Goal: Information Seeking & Learning: Learn about a topic

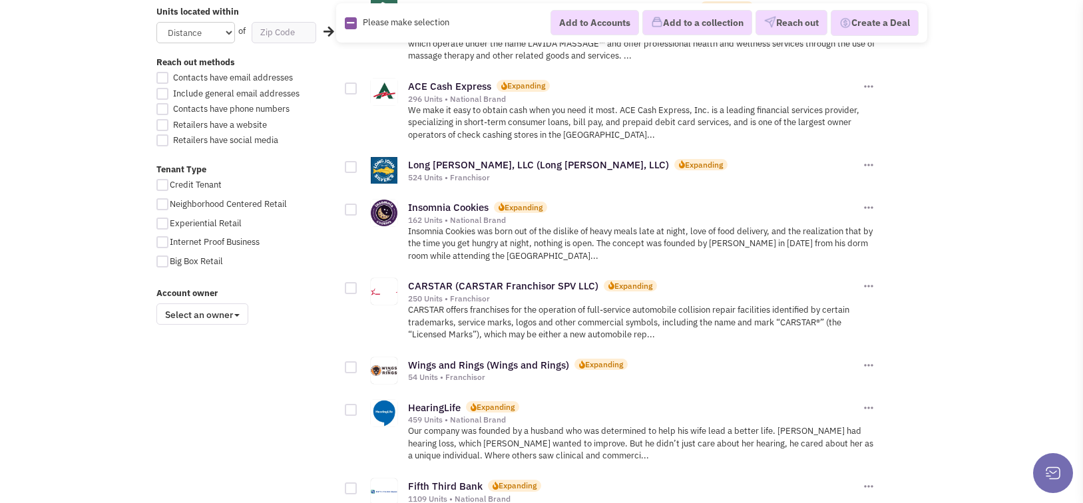
scroll to position [998, 0]
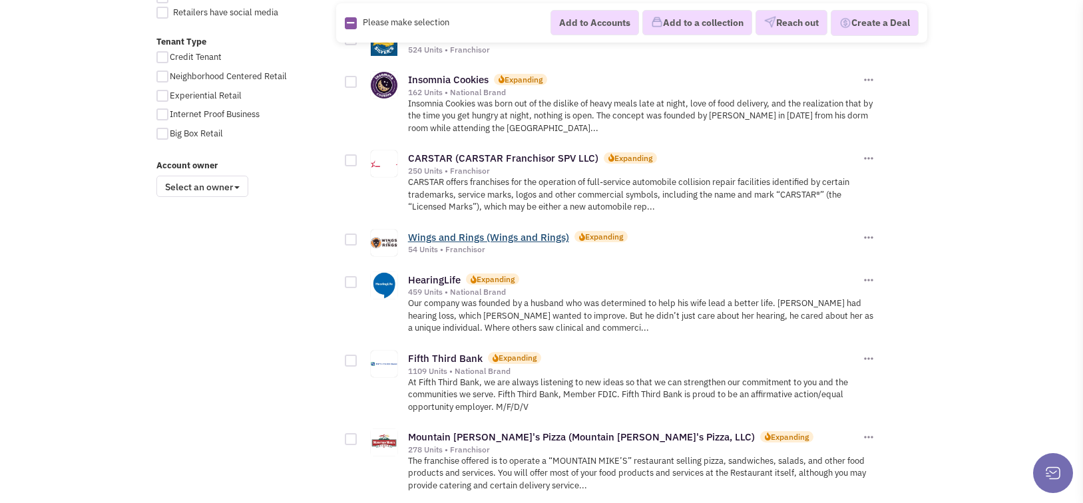
click at [474, 236] on link "Wings and Rings (Wings and Rings)" at bounding box center [488, 237] width 161 height 13
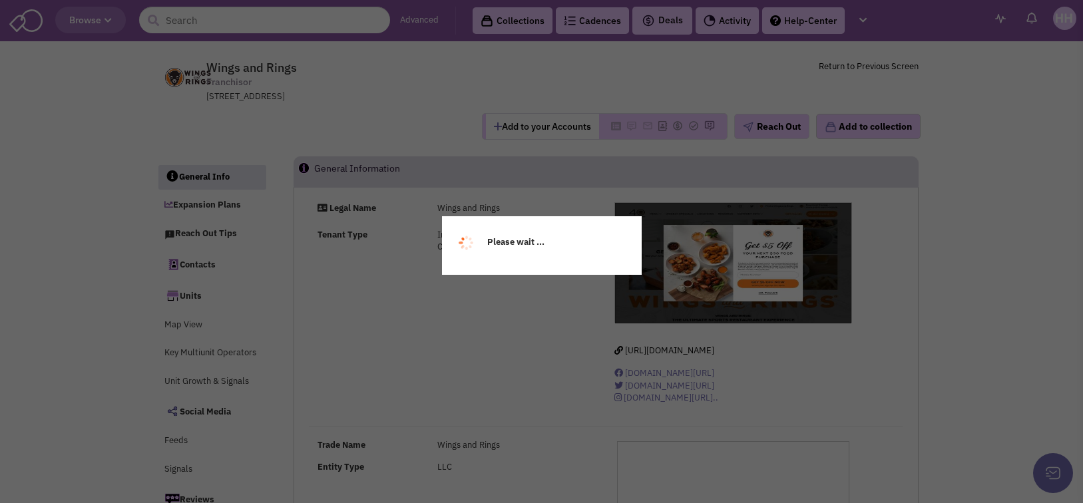
select select
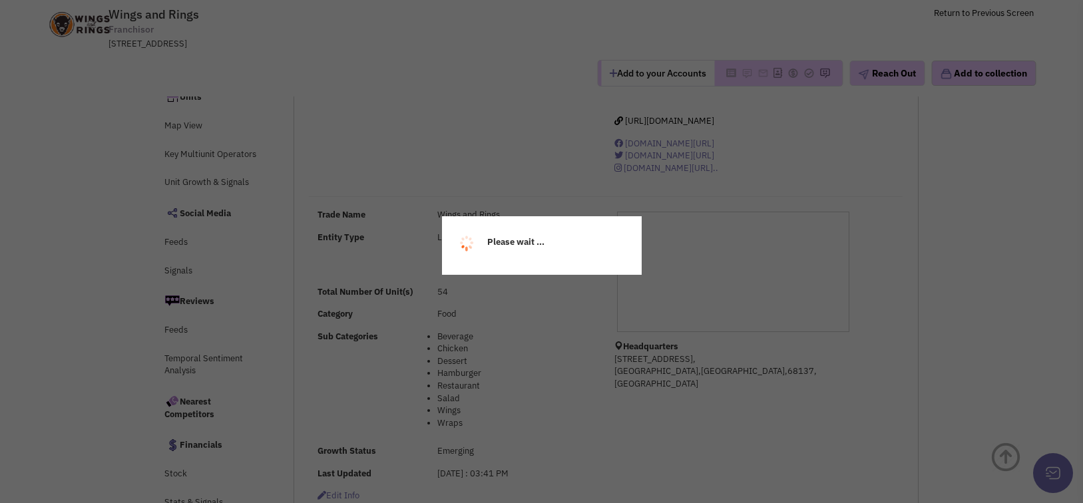
select select
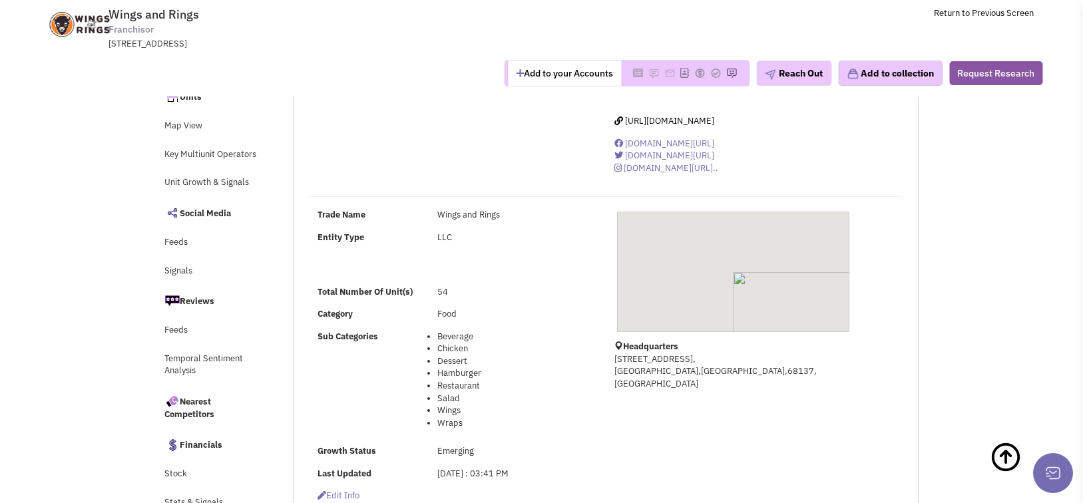
scroll to position [399, 0]
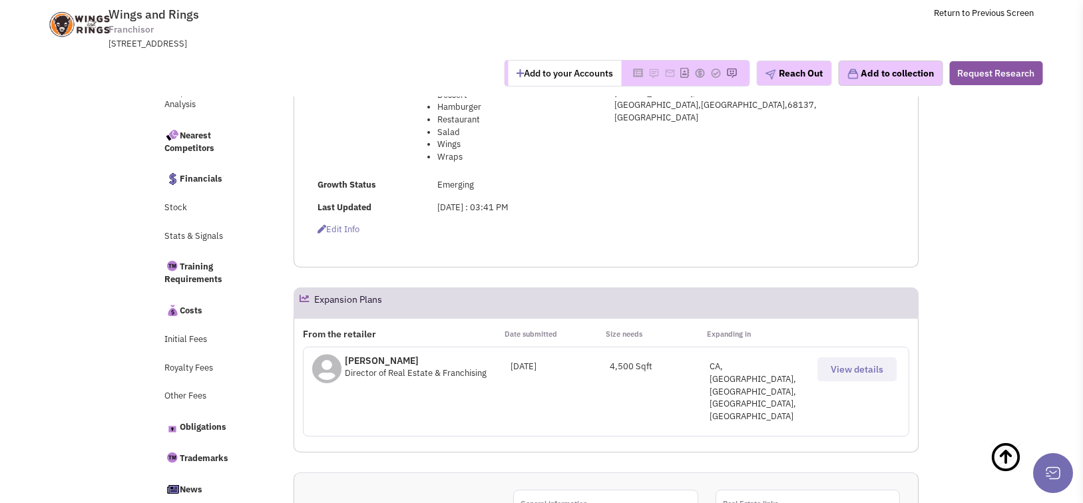
click at [831, 375] on span "View details" at bounding box center [857, 369] width 53 height 12
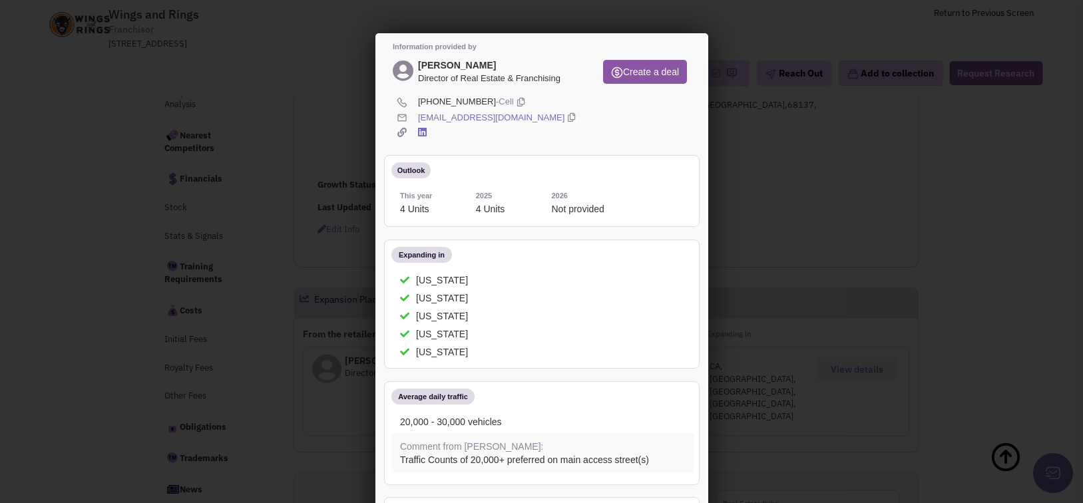
scroll to position [0, 0]
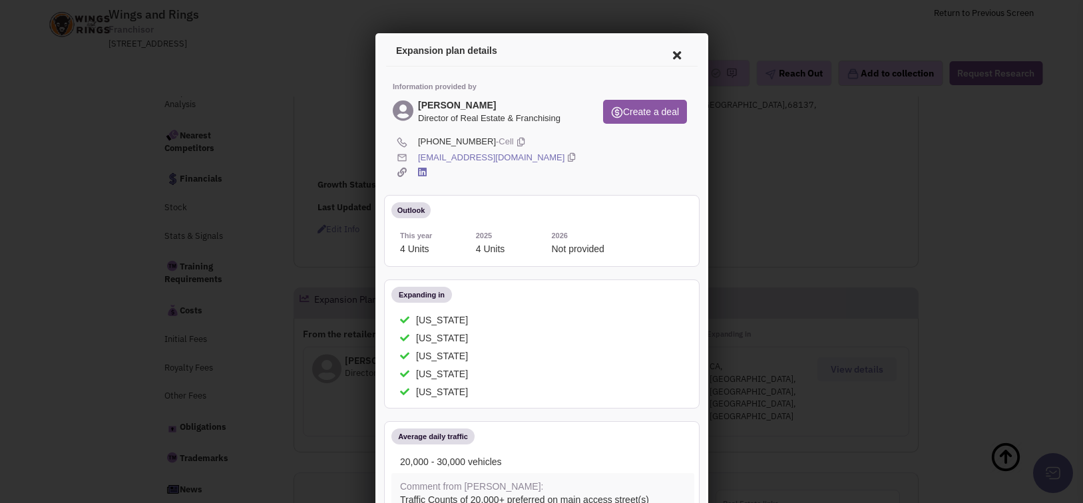
click at [673, 49] on icon at bounding box center [674, 53] width 28 height 32
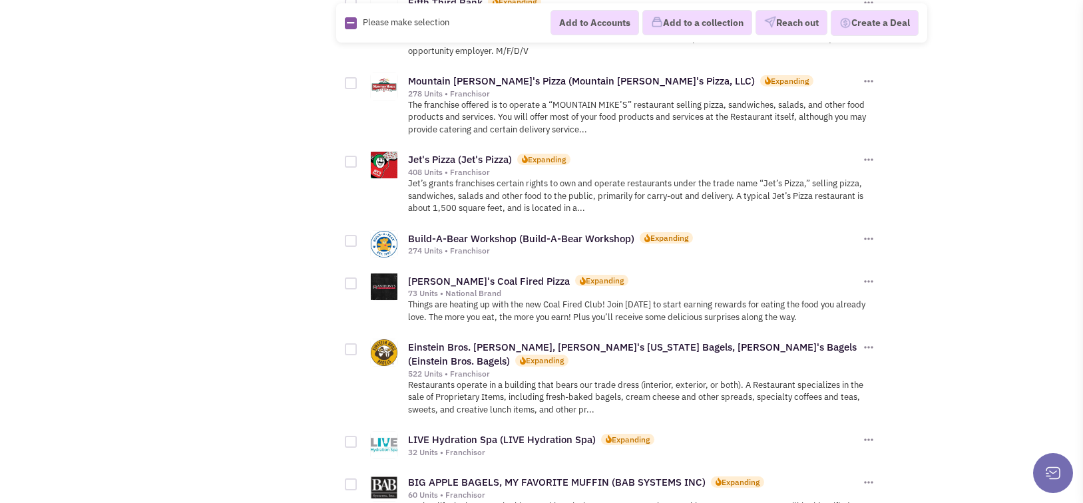
scroll to position [1398, 0]
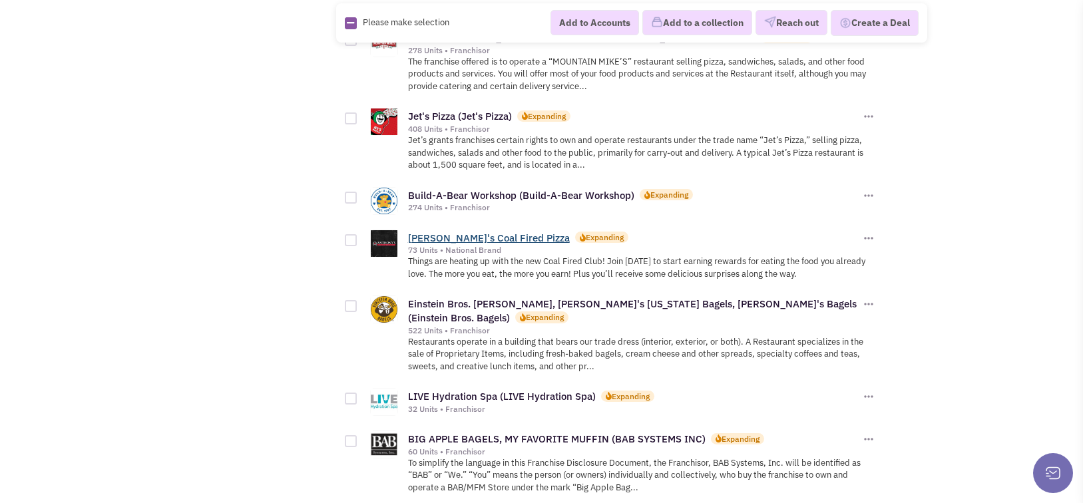
click at [479, 238] on link "Anthony's Coal Fired Pizza" at bounding box center [489, 238] width 162 height 13
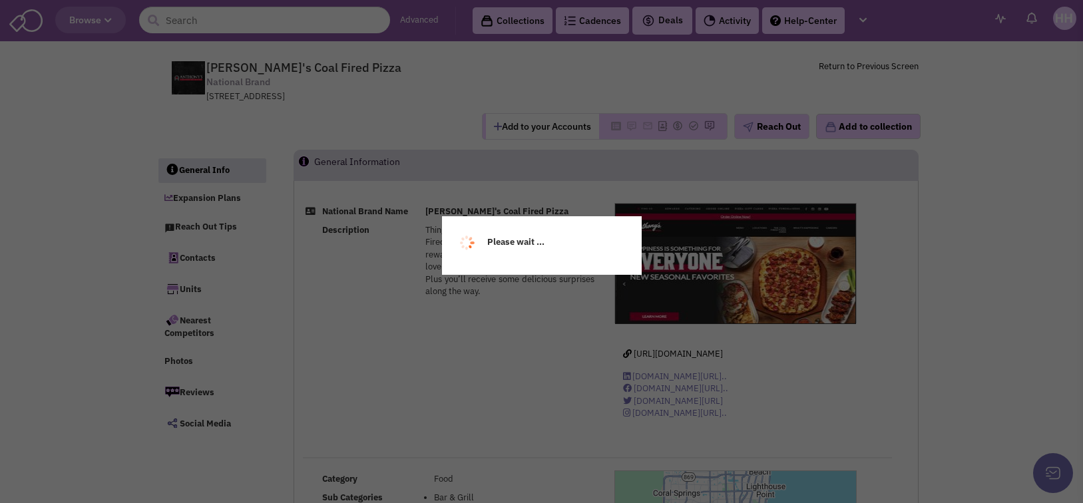
select select
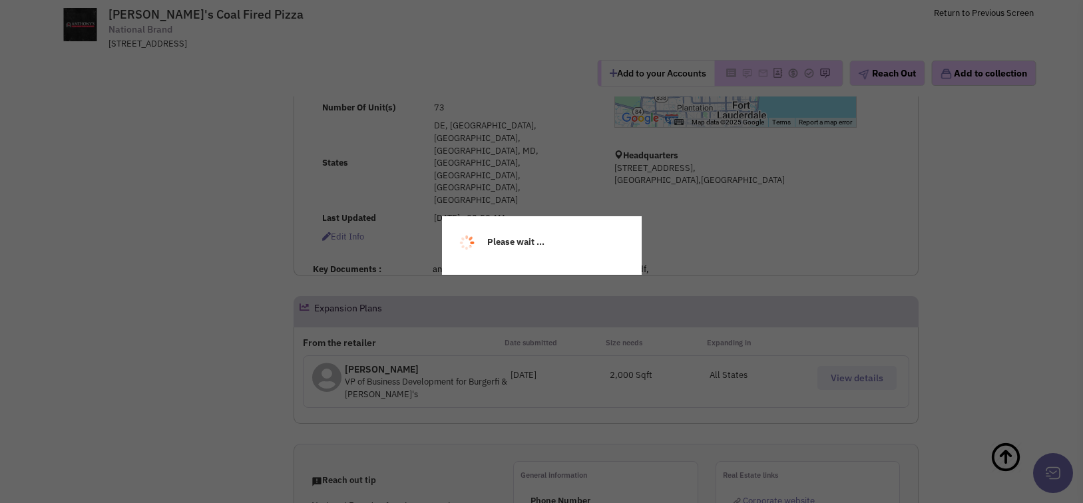
select select
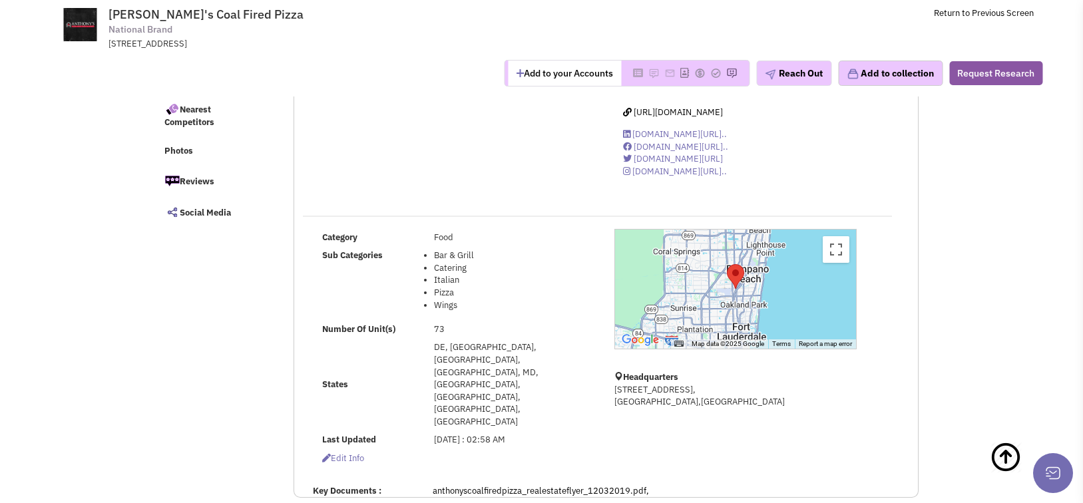
scroll to position [133, 0]
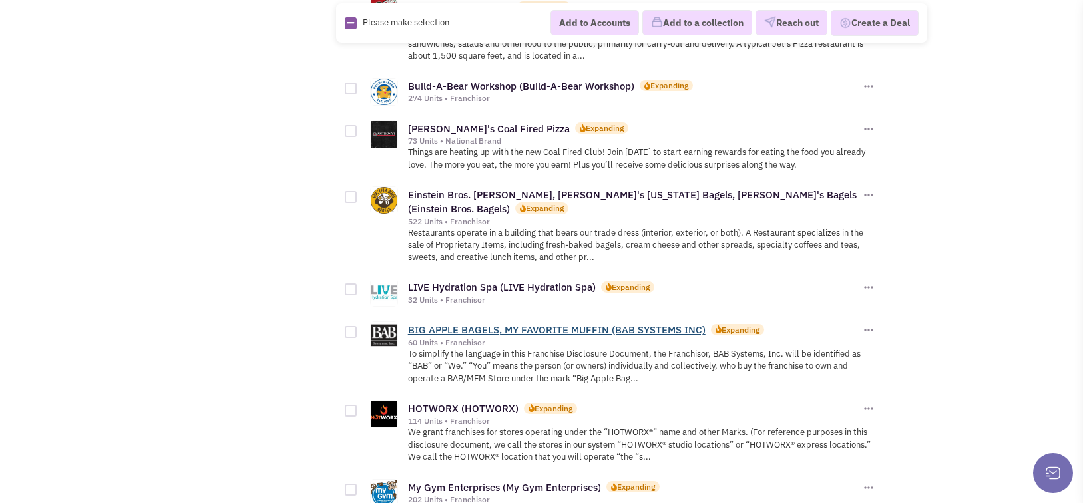
scroll to position [1531, 0]
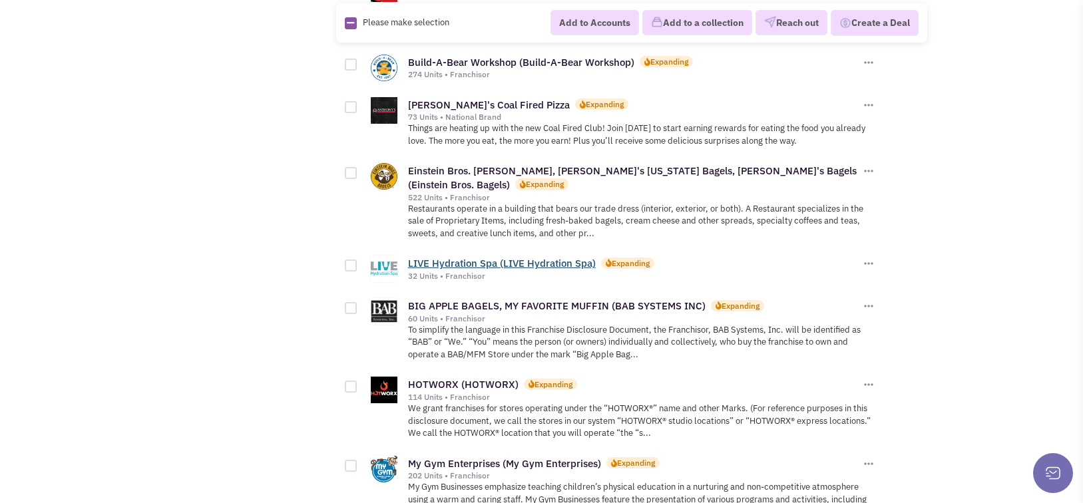
click at [465, 257] on link "LIVE Hydration Spa (LIVE Hydration Spa)" at bounding box center [502, 263] width 188 height 13
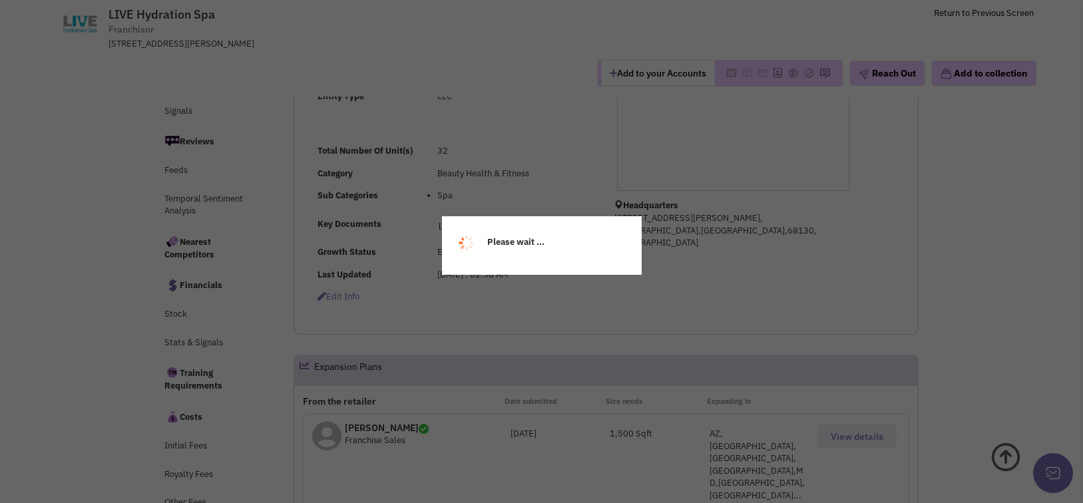
scroll to position [310, 0]
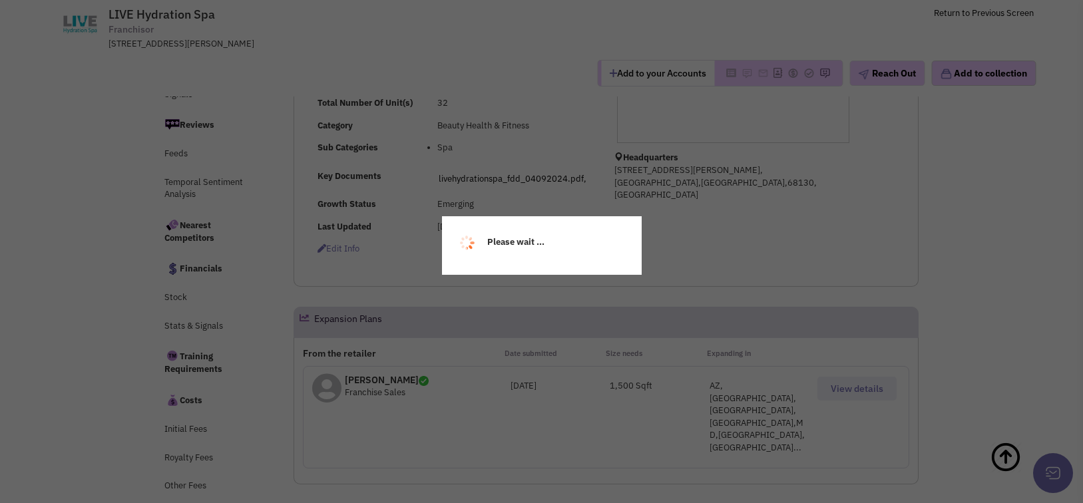
select select
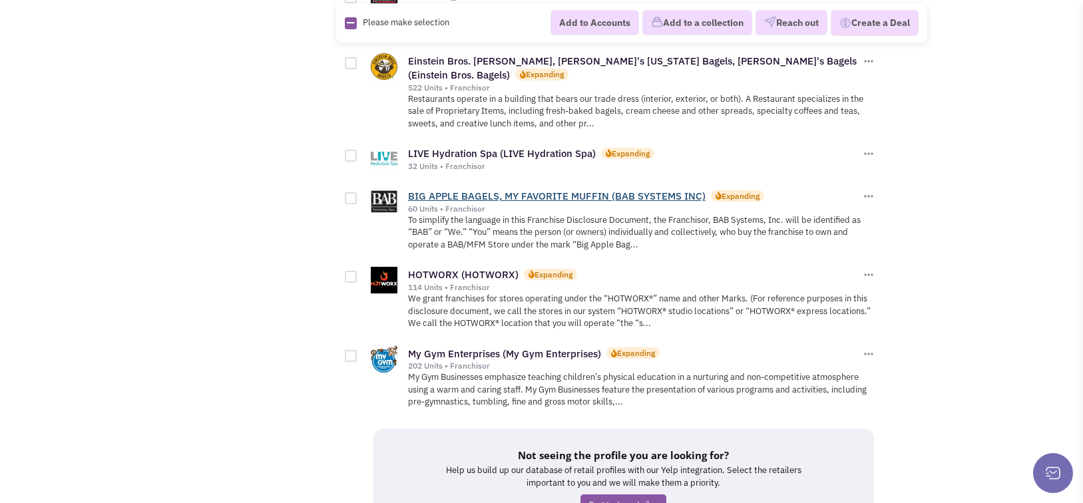
scroll to position [1664, 0]
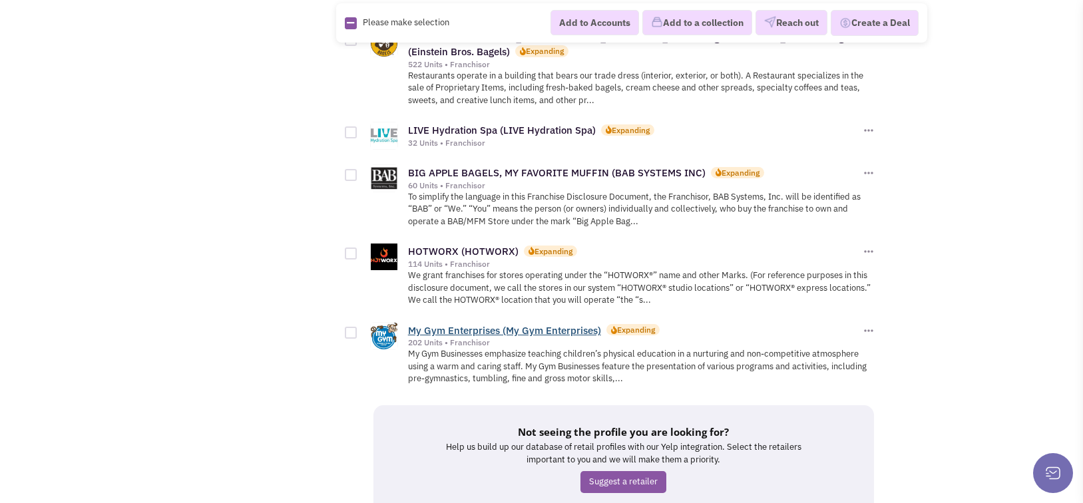
click at [486, 324] on link "My Gym Enterprises (My Gym Enterprises)" at bounding box center [504, 330] width 193 height 13
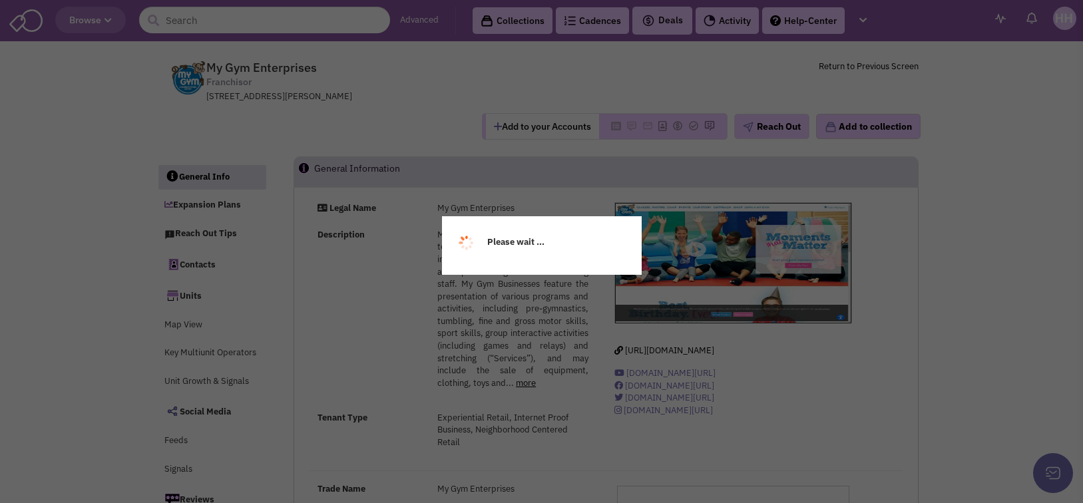
select select
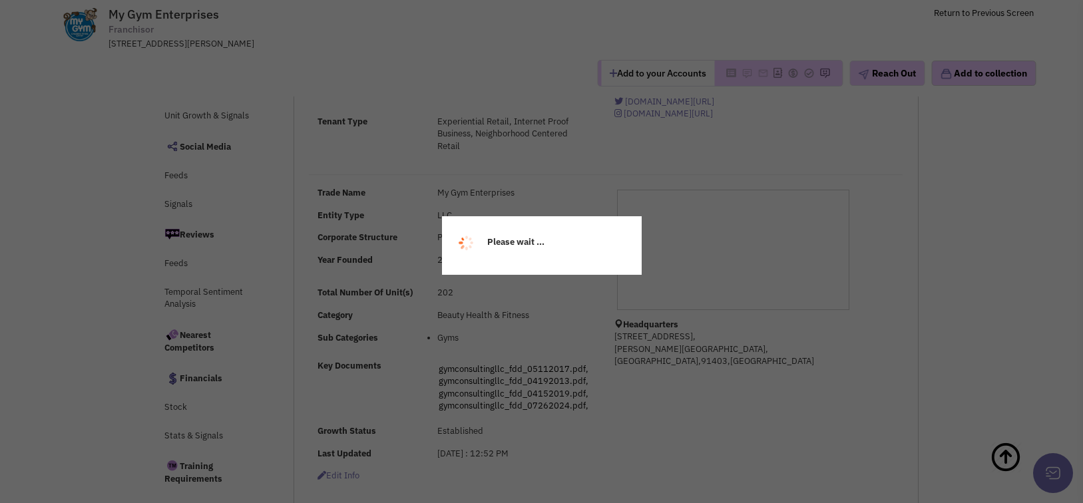
scroll to position [133, 0]
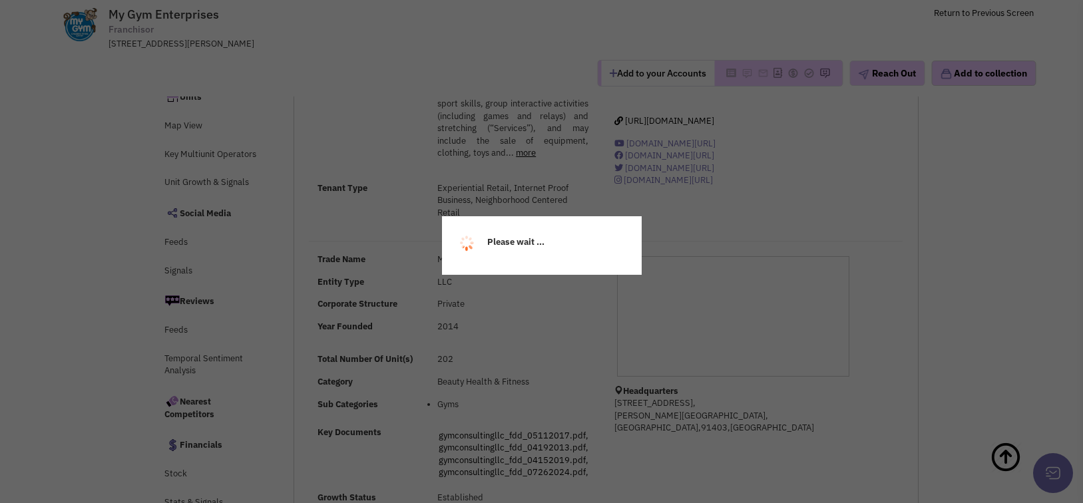
select select
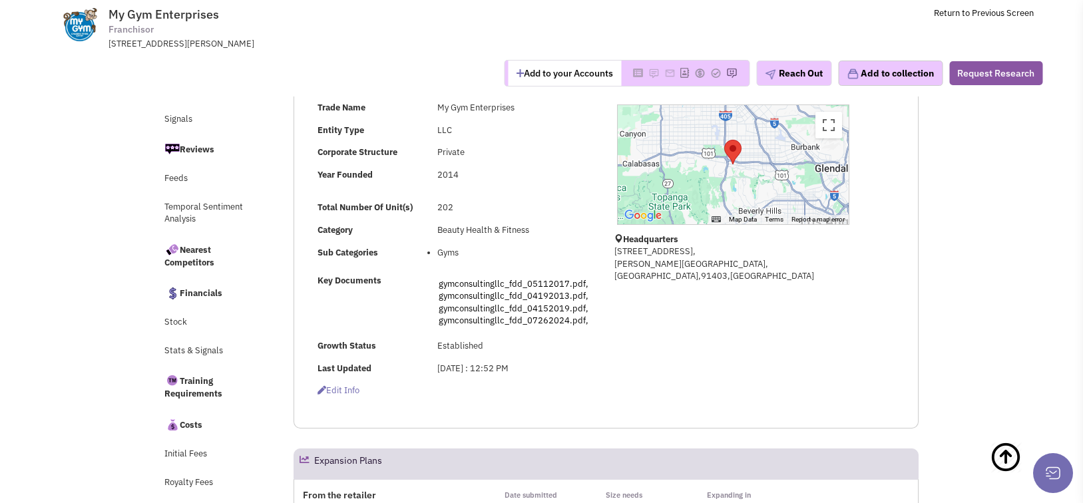
scroll to position [266, 0]
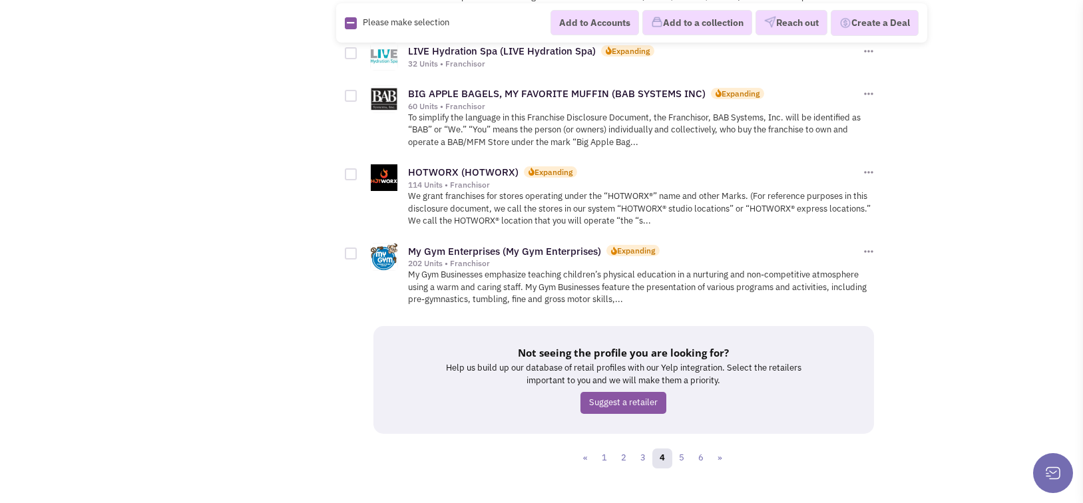
scroll to position [1755, 0]
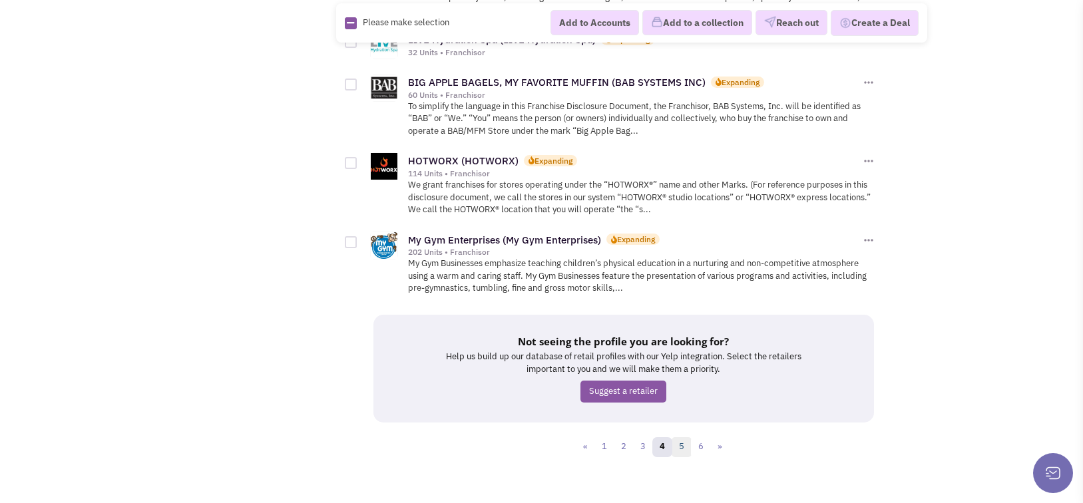
click at [686, 437] on link "5" at bounding box center [682, 447] width 20 height 20
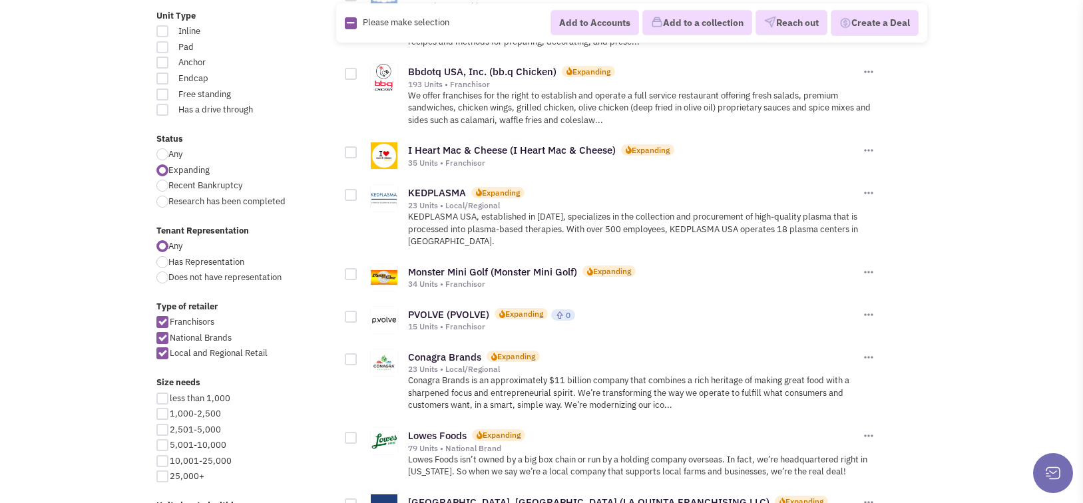
scroll to position [399, 0]
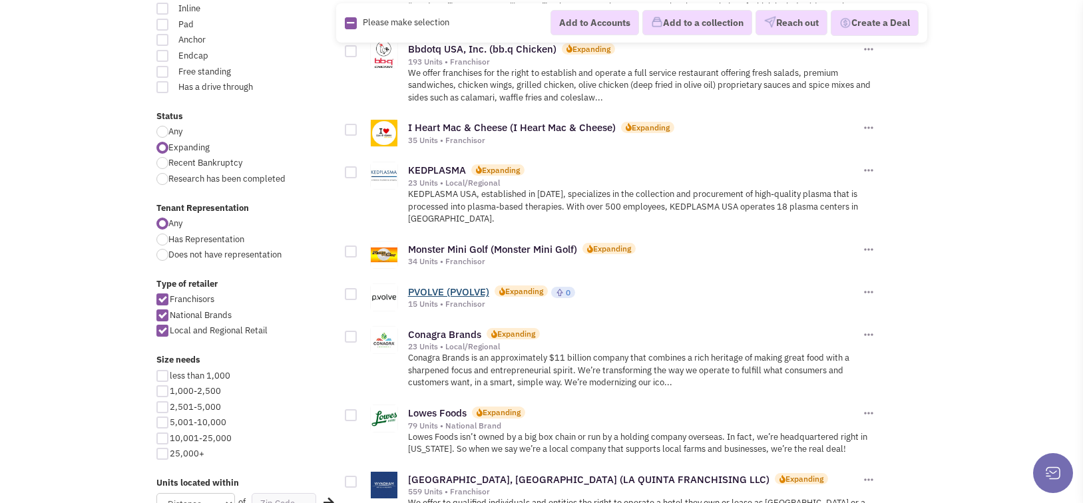
click at [451, 288] on link "PVOLVE (PVOLVE)" at bounding box center [448, 292] width 81 height 13
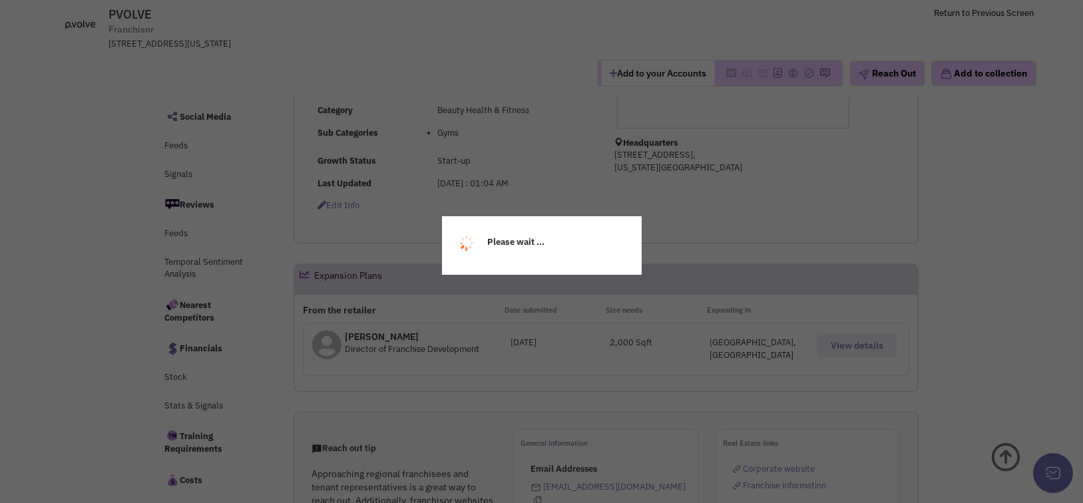
scroll to position [200, 0]
select select
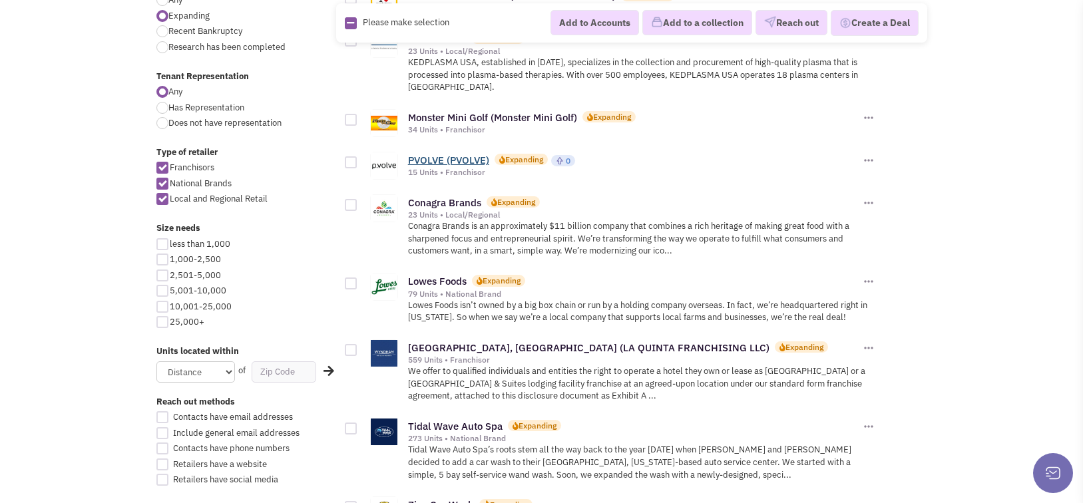
scroll to position [532, 0]
click at [447, 202] on link "Conagra Brands" at bounding box center [444, 201] width 73 height 13
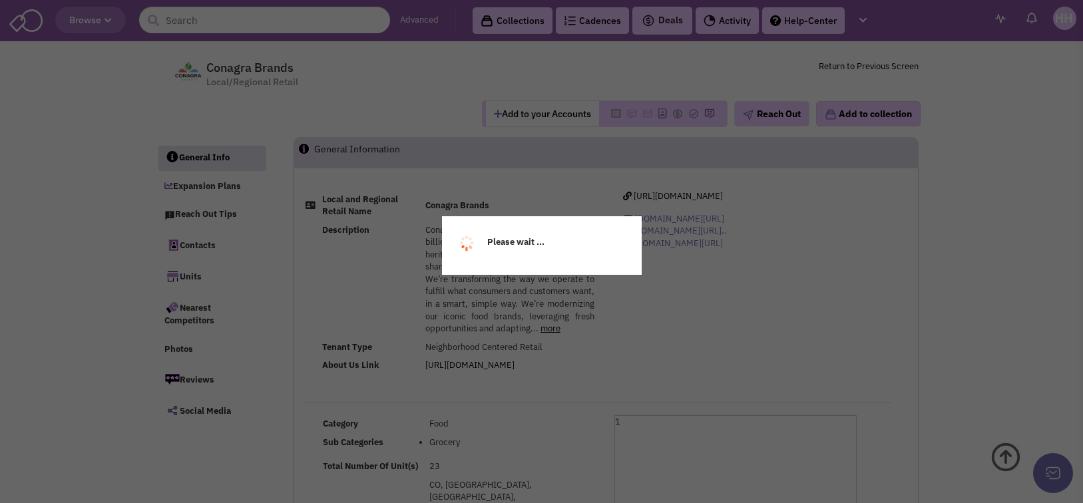
select select
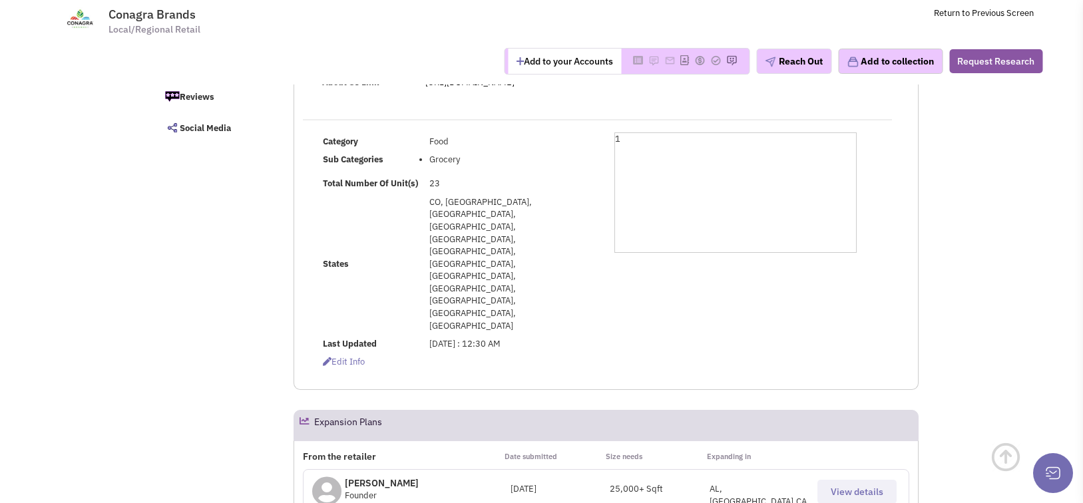
scroll to position [200, 0]
click at [843, 485] on span "View details" at bounding box center [857, 491] width 53 height 12
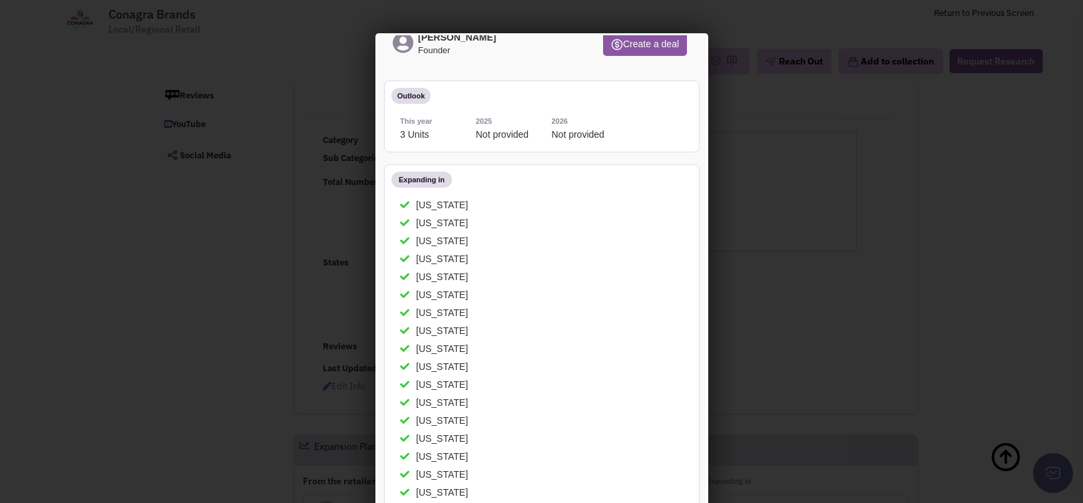
scroll to position [0, 0]
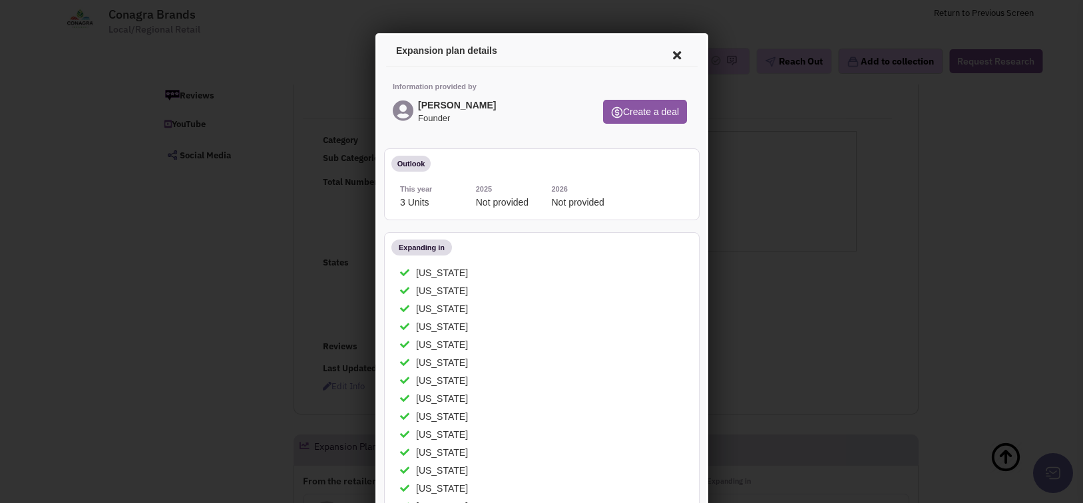
click at [664, 49] on icon at bounding box center [674, 53] width 28 height 32
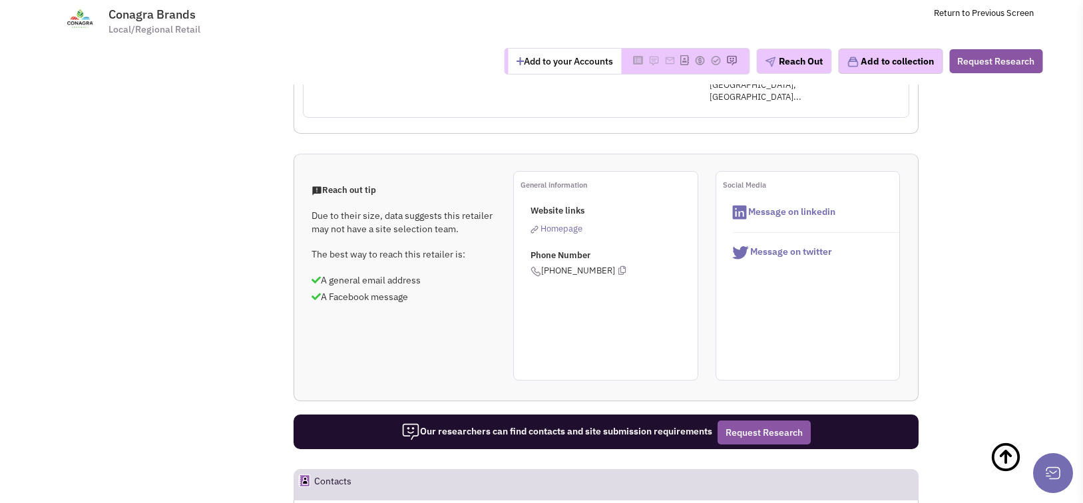
scroll to position [732, 0]
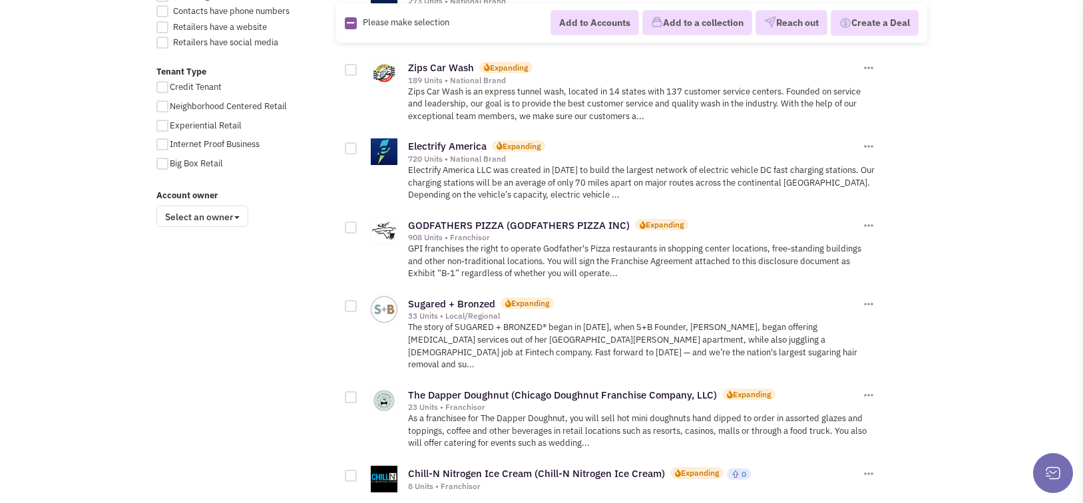
scroll to position [1065, 0]
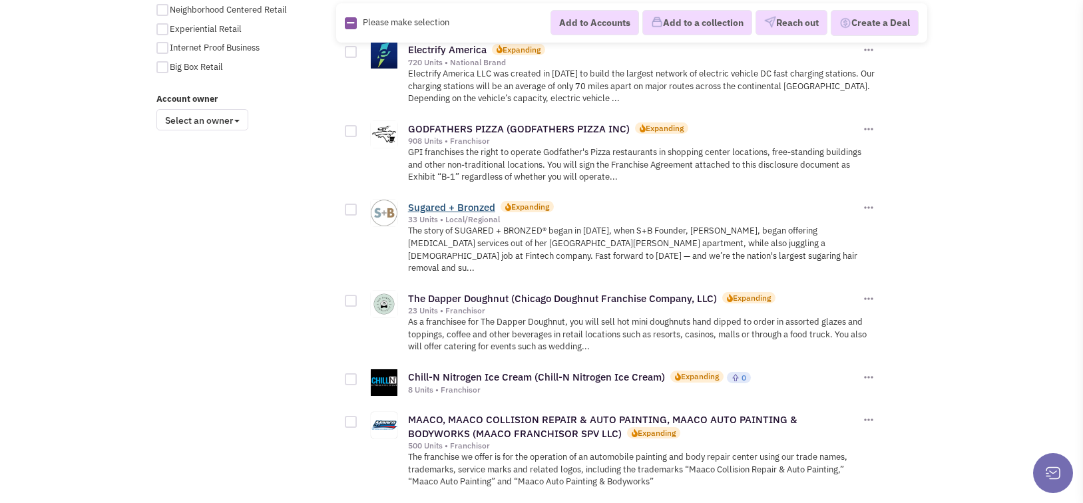
click at [446, 205] on link "Sugared + Bronzed" at bounding box center [451, 207] width 87 height 13
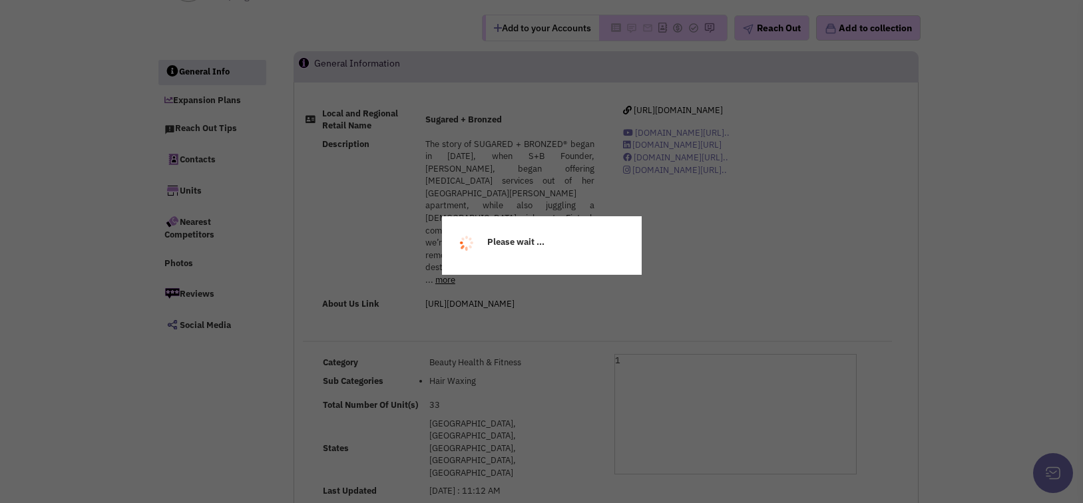
select select
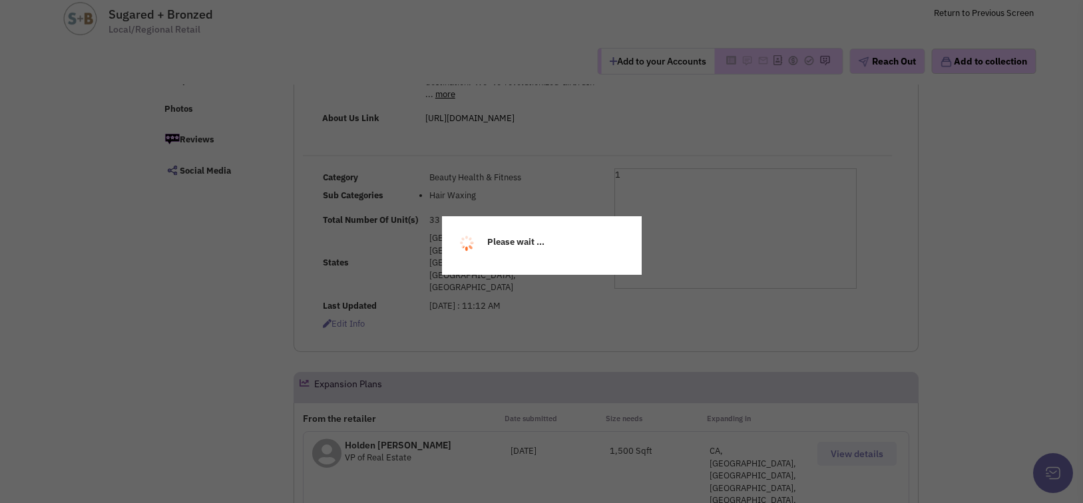
scroll to position [200, 0]
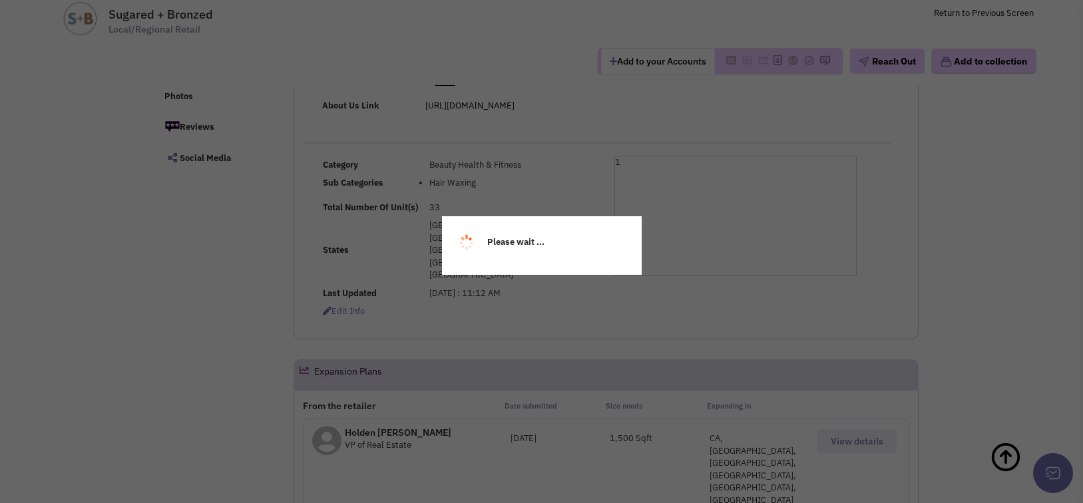
select select
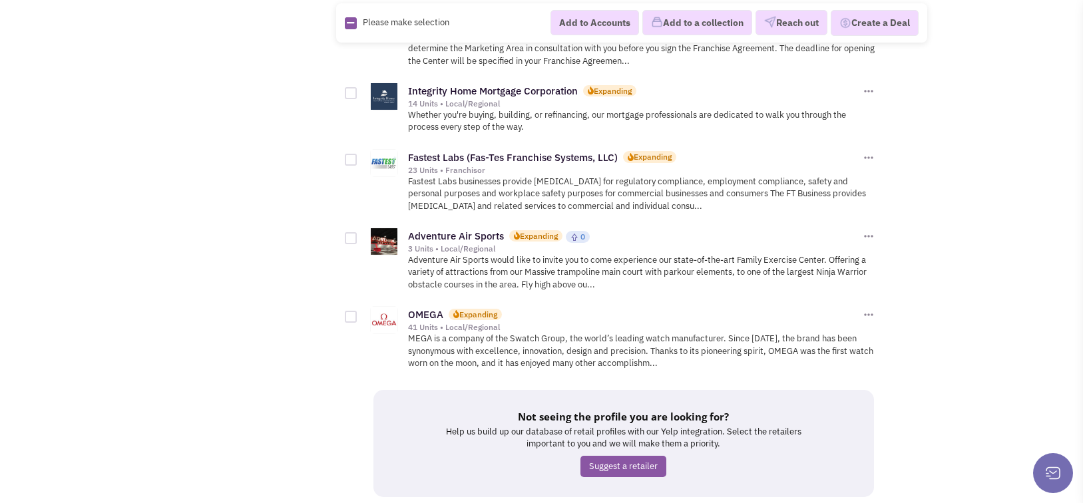
scroll to position [1664, 0]
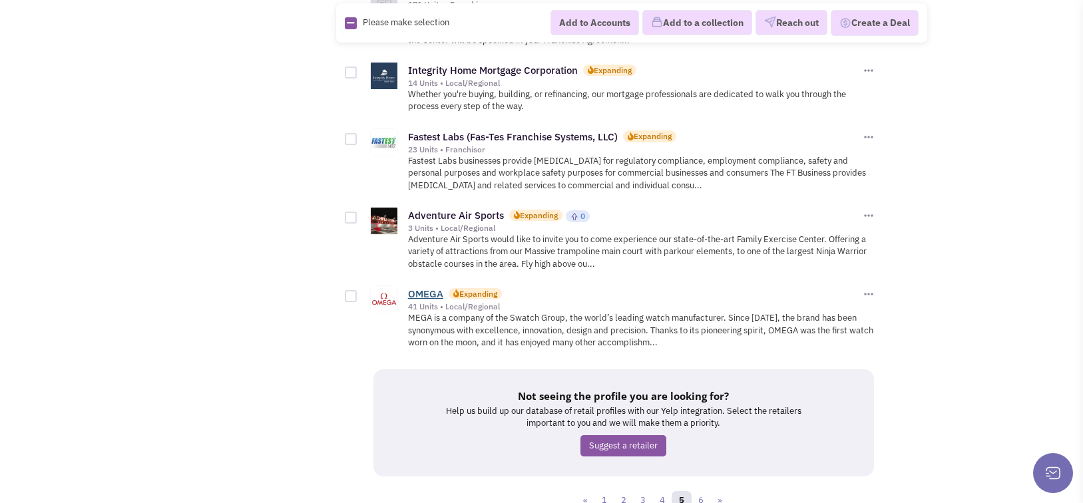
click at [428, 288] on link "OMEGA" at bounding box center [425, 294] width 35 height 13
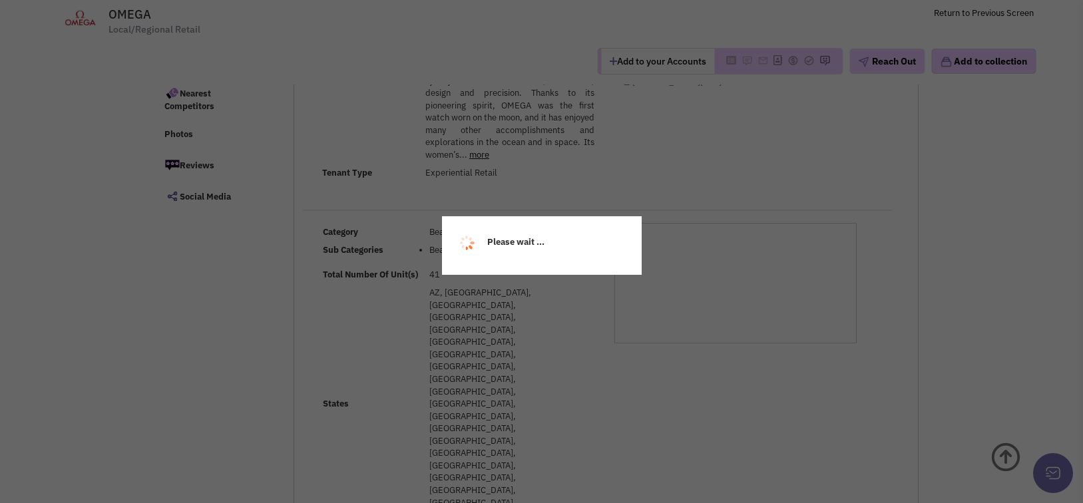
scroll to position [105, 0]
select select
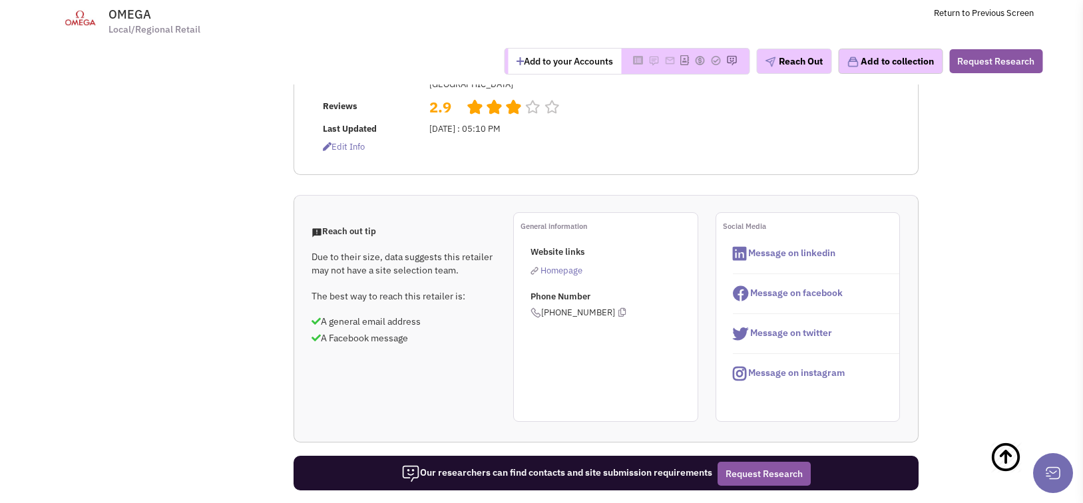
scroll to position [865, 0]
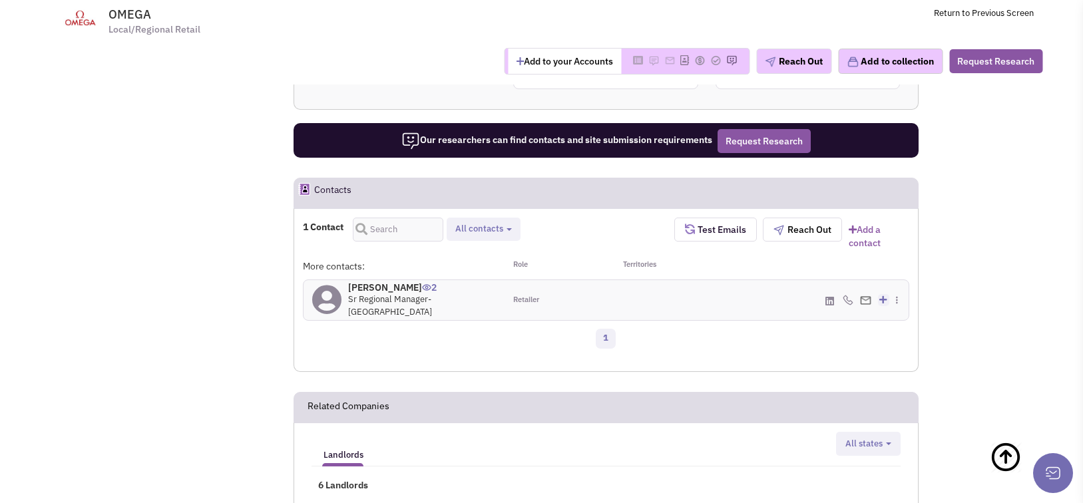
click at [588, 432] on ul "Tenant Representation Landlords" at bounding box center [530, 447] width 437 height 31
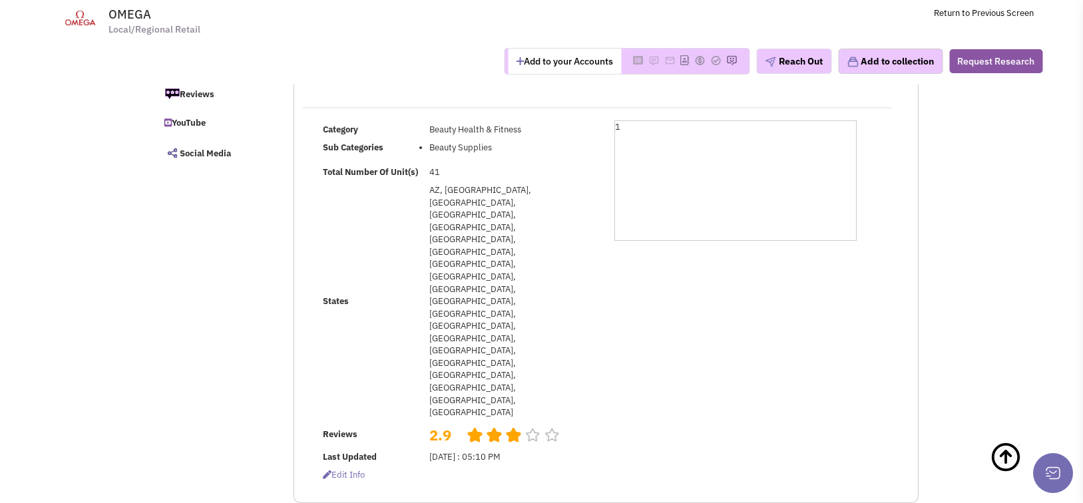
scroll to position [0, 0]
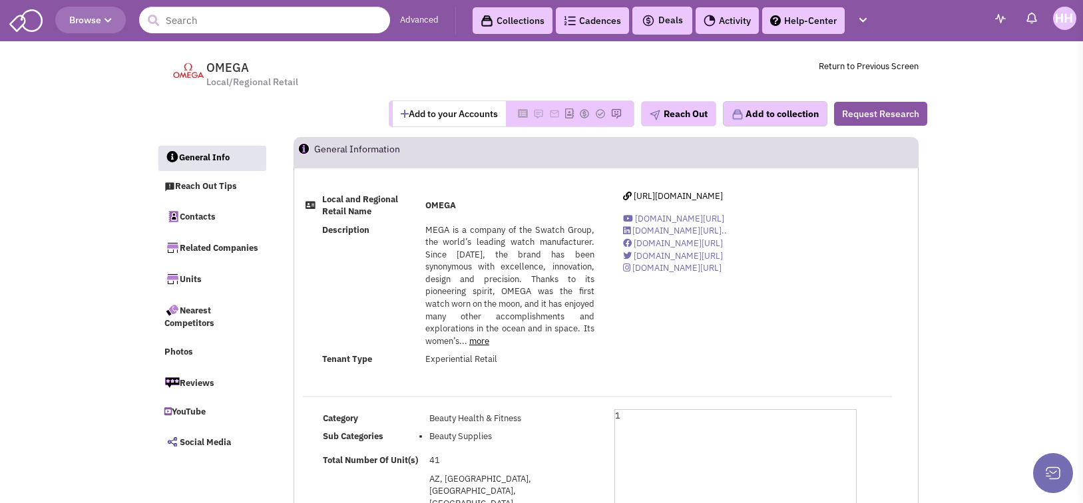
click at [478, 342] on link "more" at bounding box center [479, 340] width 20 height 11
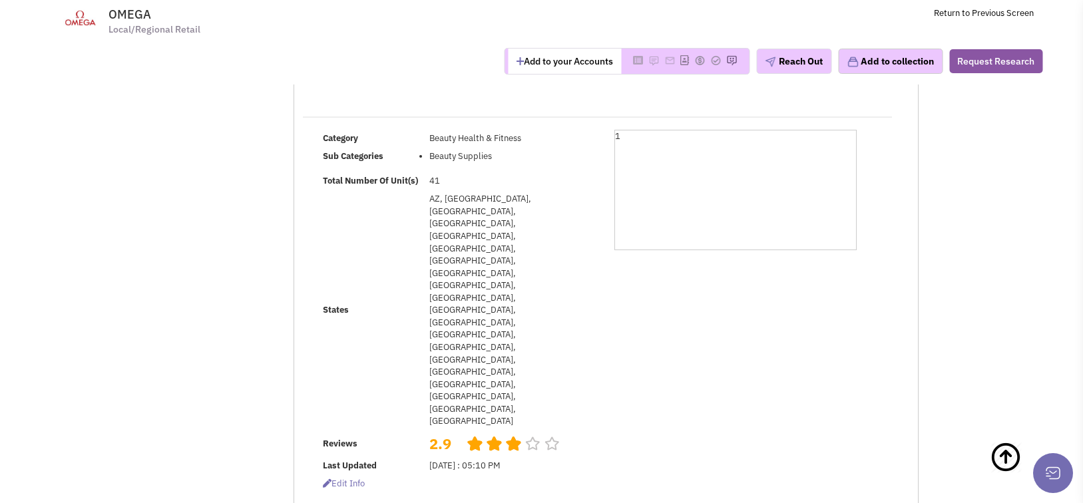
scroll to position [466, 0]
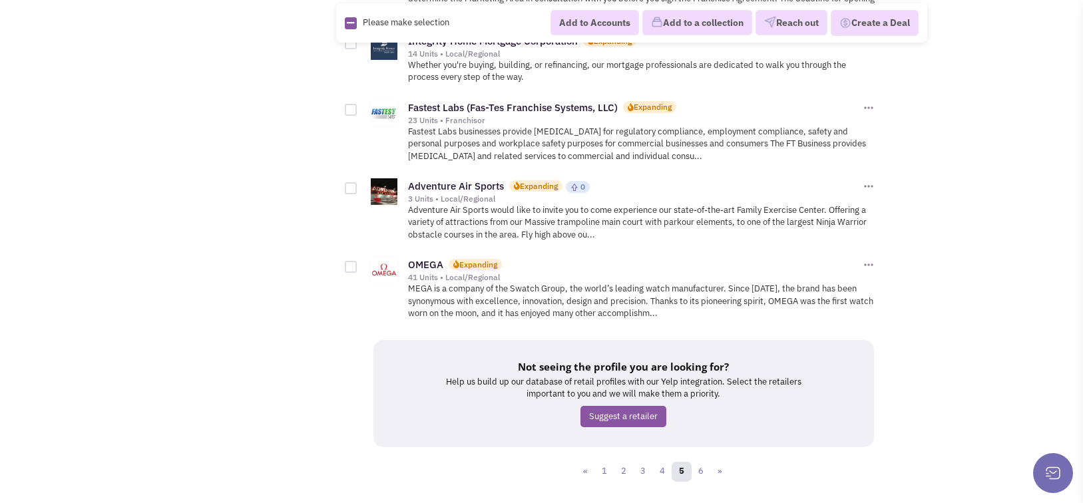
scroll to position [1719, 0]
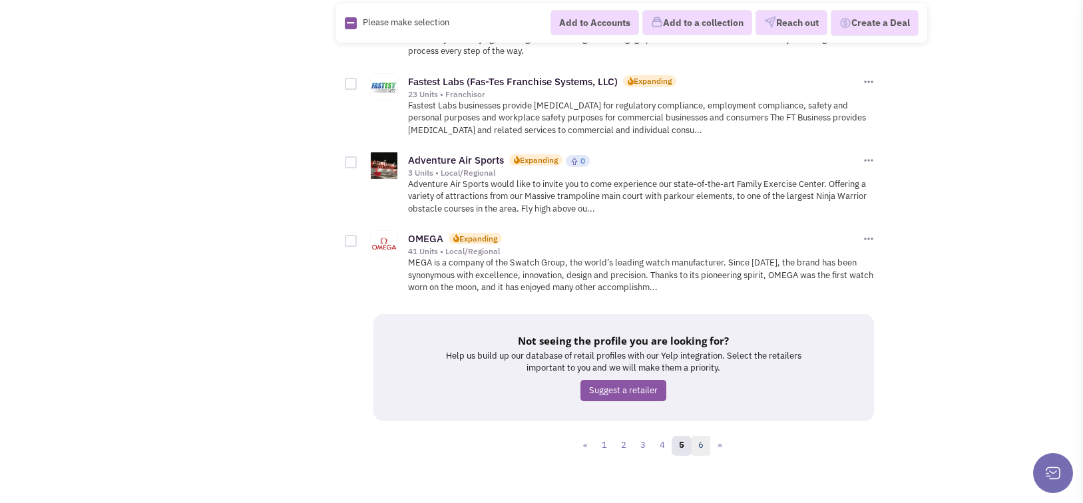
click at [704, 436] on link "6" at bounding box center [701, 446] width 20 height 20
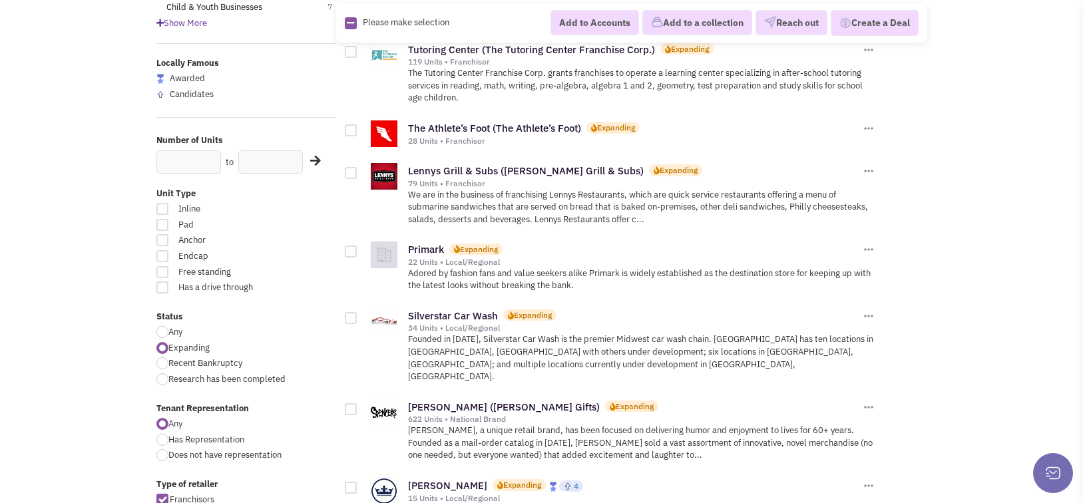
scroll to position [200, 0]
click at [417, 252] on link "Primark" at bounding box center [426, 248] width 36 height 13
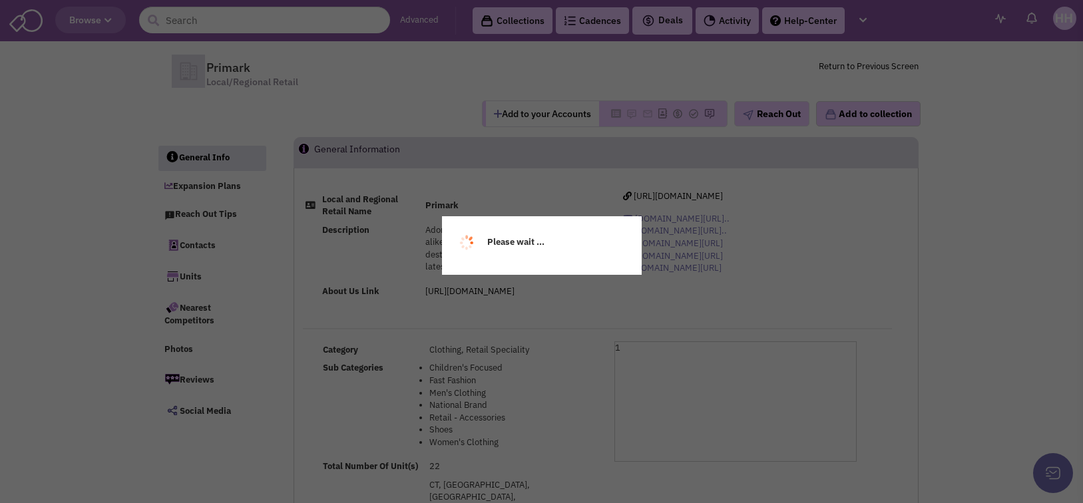
select select
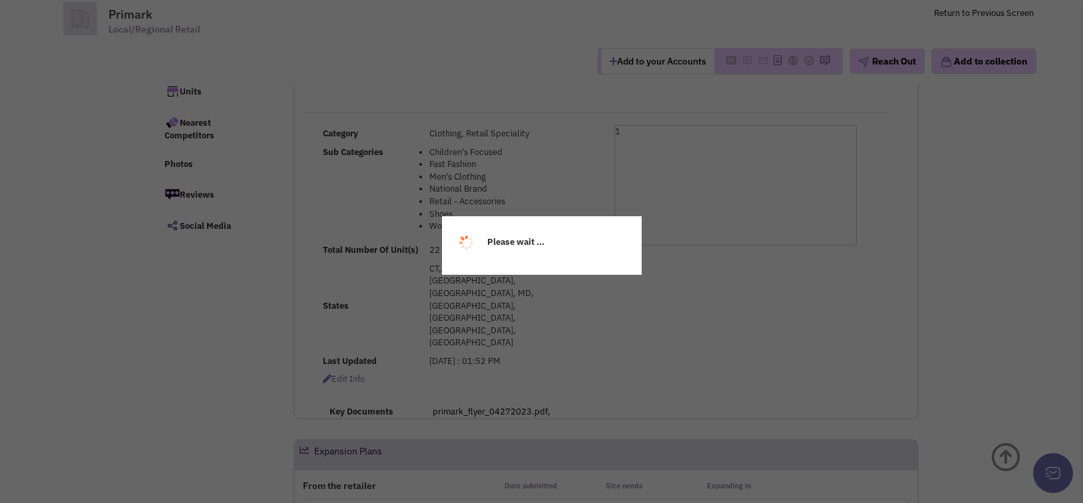
scroll to position [133, 0]
select select
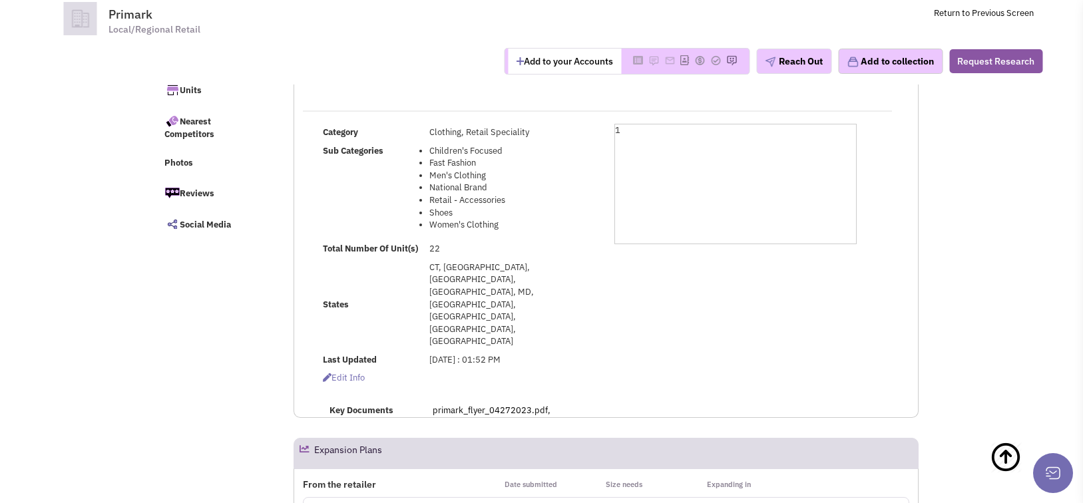
scroll to position [200, 0]
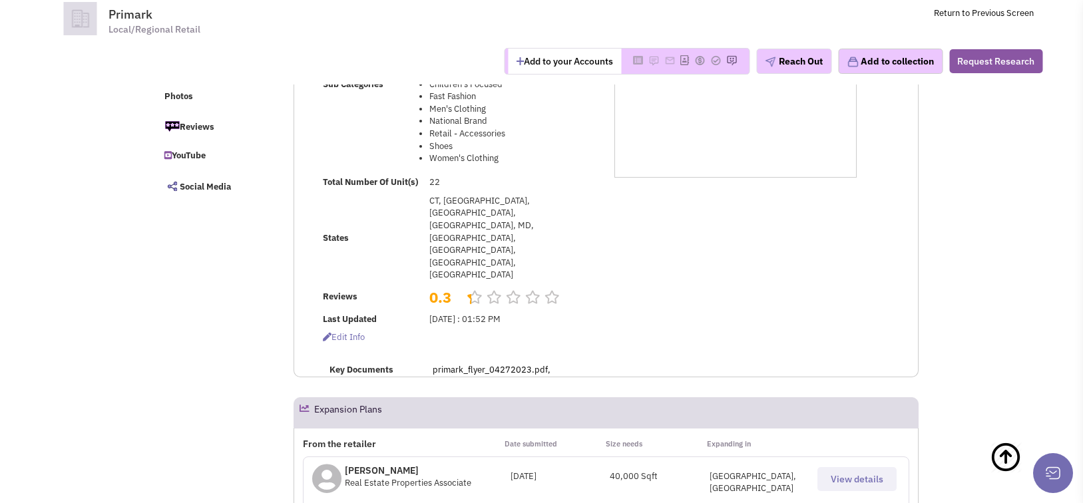
click at [847, 457] on div "Eric Fuson Real Estate Properties Associate August 01, 2024 40,000 Sqft NY,WA V…" at bounding box center [606, 483] width 606 height 53
click at [847, 473] on span "View details" at bounding box center [857, 479] width 53 height 12
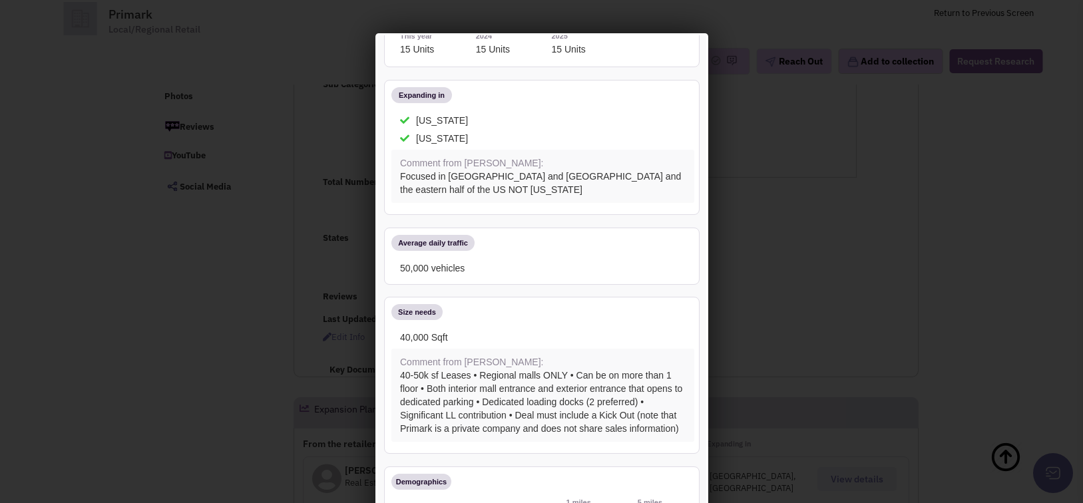
click at [765, 111] on div at bounding box center [541, 251] width 1083 height 503
click at [99, 37] on div at bounding box center [541, 251] width 1083 height 503
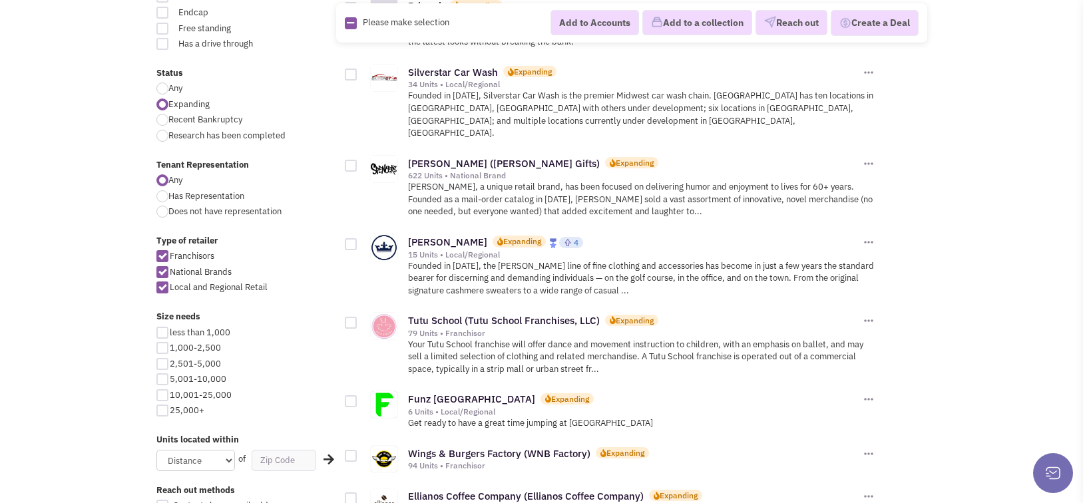
scroll to position [466, 0]
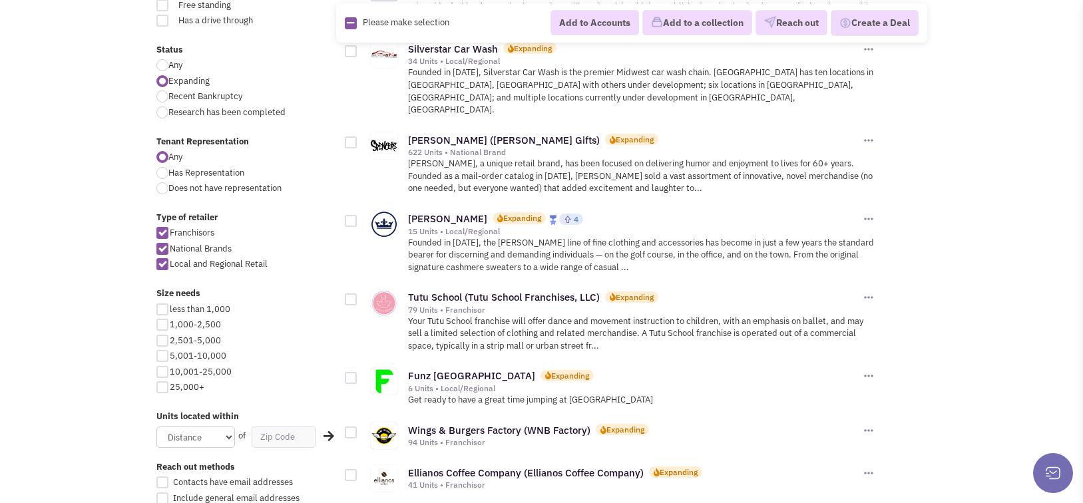
click at [162, 354] on div at bounding box center [162, 356] width 12 height 12
click at [170, 354] on input "5,001-10,000" at bounding box center [174, 357] width 9 height 9
checkbox input "true"
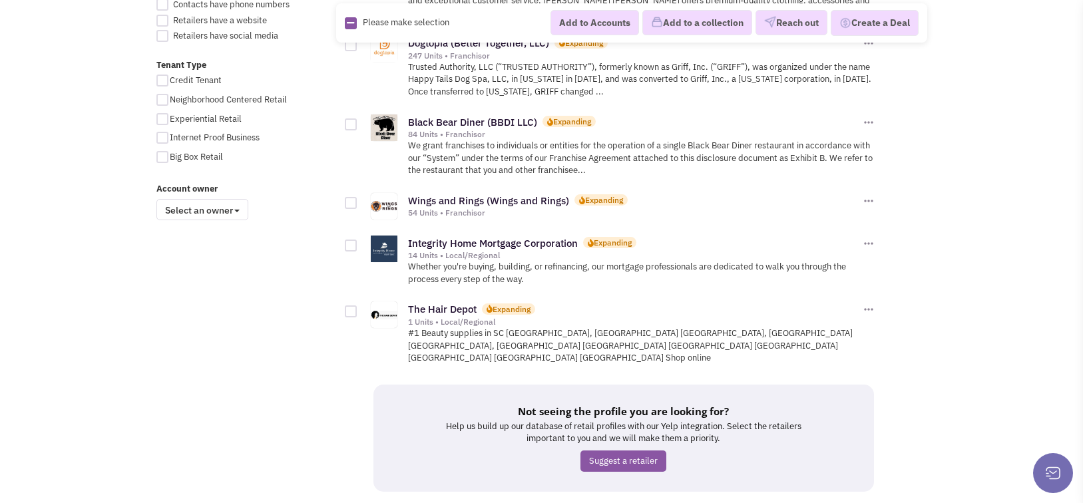
scroll to position [998, 0]
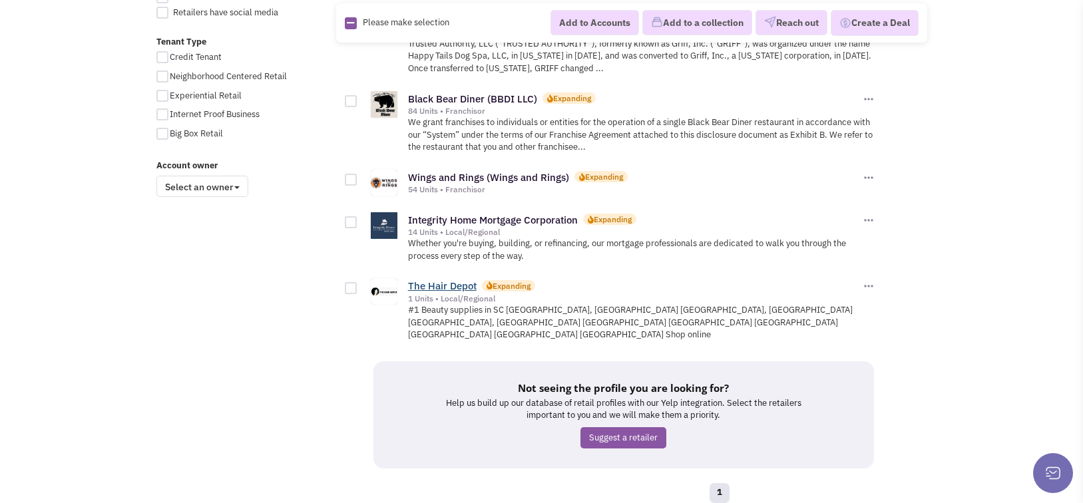
click at [464, 280] on link "The Hair Depot" at bounding box center [442, 286] width 69 height 13
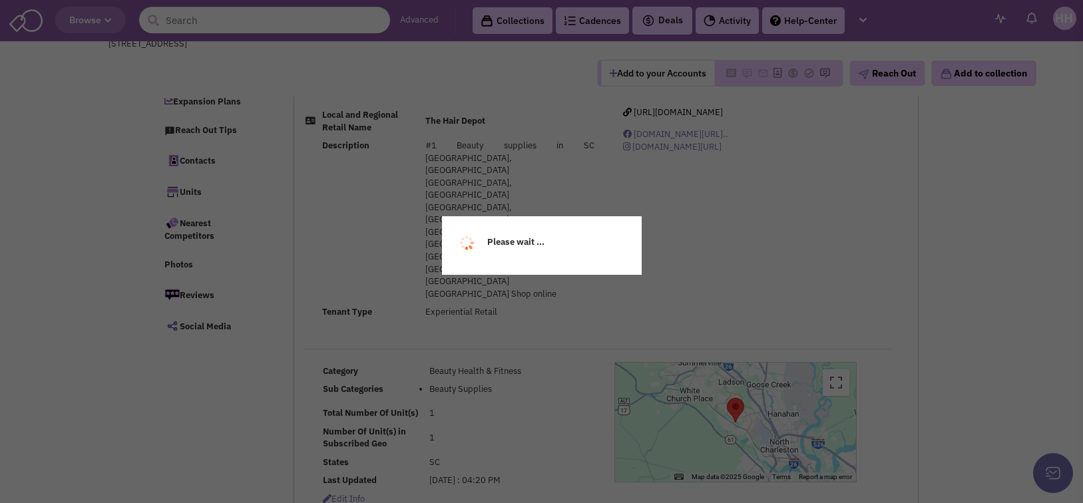
scroll to position [200, 0]
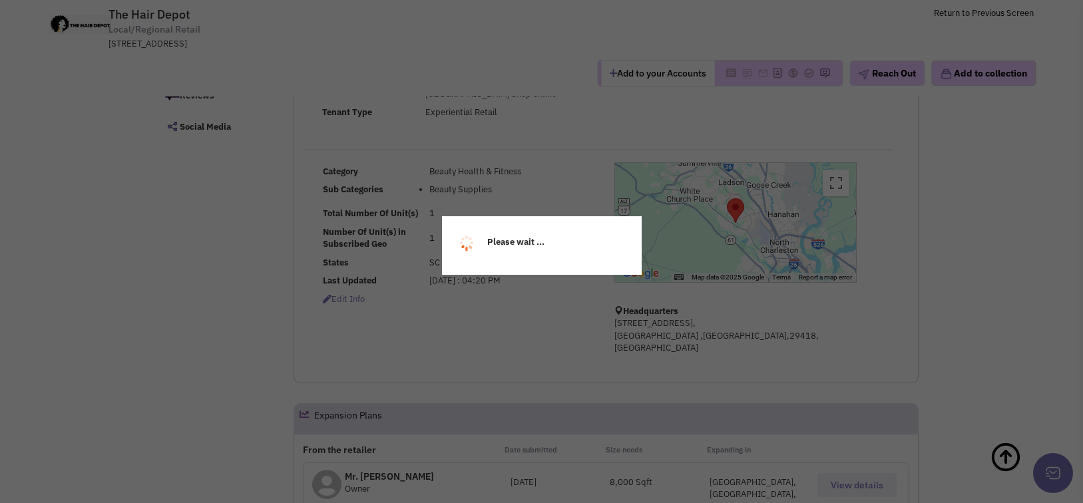
select select
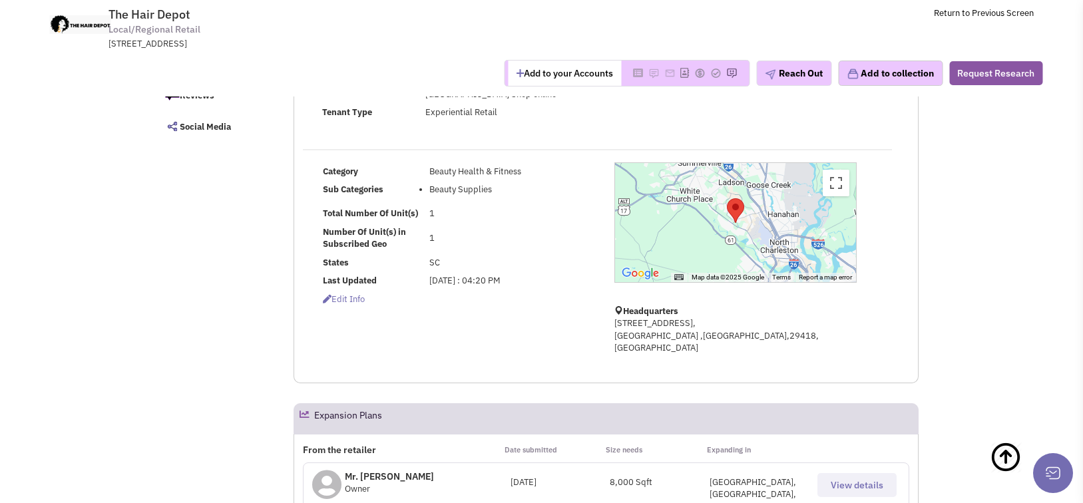
click at [851, 473] on button "View details" at bounding box center [856, 485] width 79 height 24
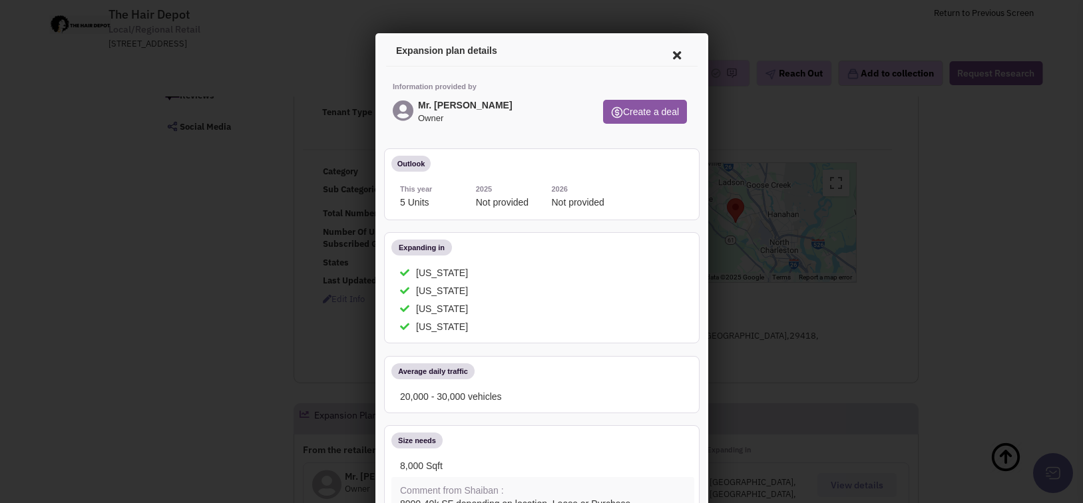
scroll to position [133, 0]
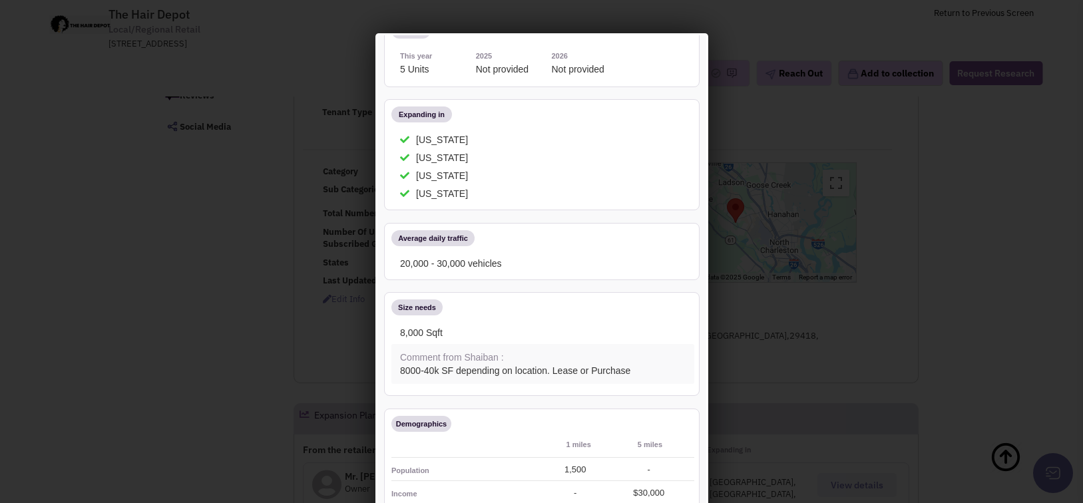
click at [882, 185] on div at bounding box center [541, 251] width 1083 height 503
drag, startPoint x: 339, startPoint y: 75, endPoint x: 367, endPoint y: 65, distance: 29.7
click at [339, 74] on div at bounding box center [541, 251] width 1083 height 503
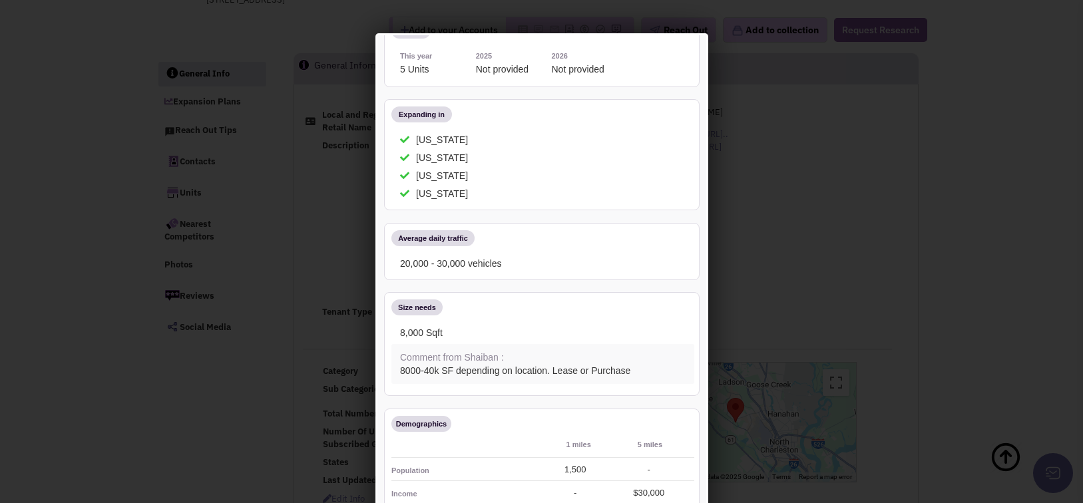
scroll to position [0, 0]
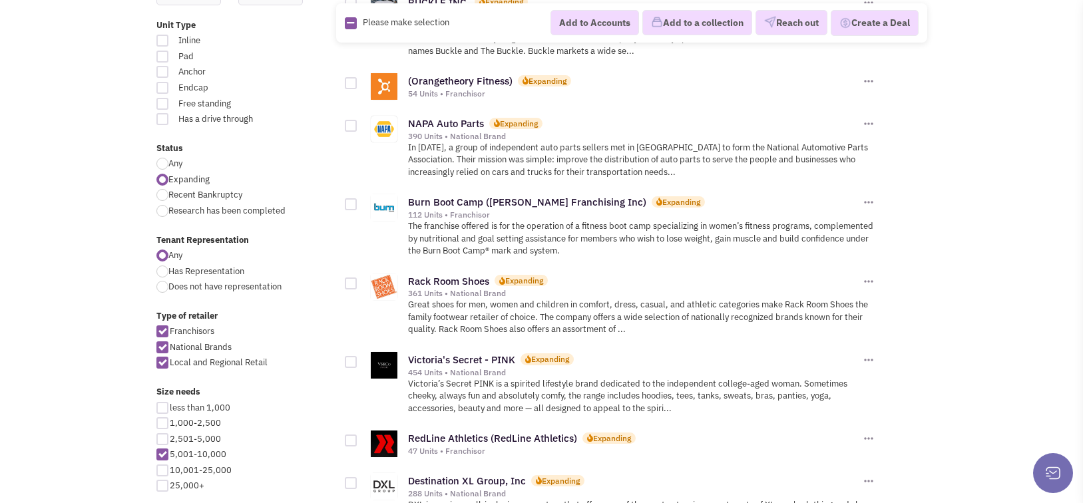
scroll to position [368, 0]
click at [158, 101] on div at bounding box center [162, 103] width 12 height 12
click at [280, 101] on input "Free standing" at bounding box center [284, 104] width 9 height 9
checkbox input "true"
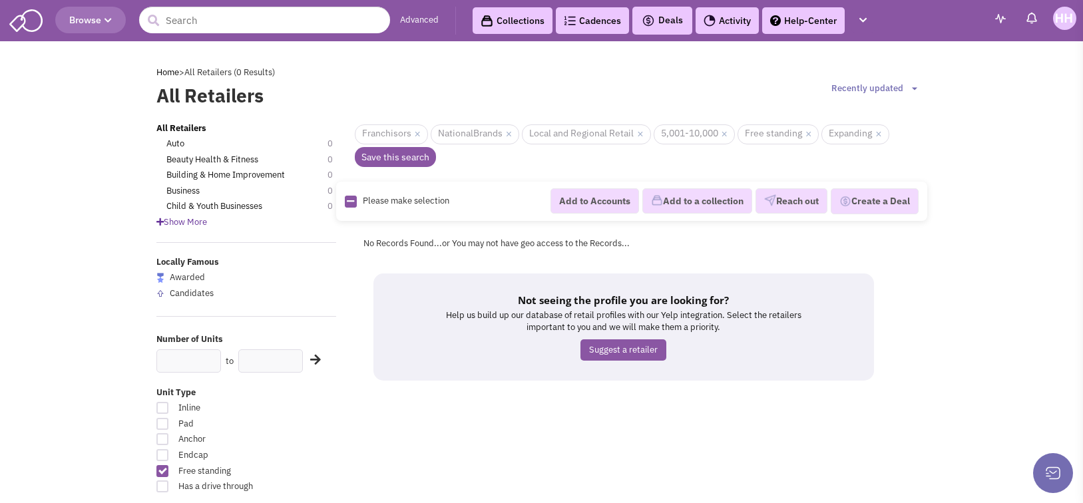
click at [159, 469] on div at bounding box center [162, 471] width 12 height 12
click at [280, 469] on input "Free standing" at bounding box center [284, 472] width 9 height 9
checkbox input "false"
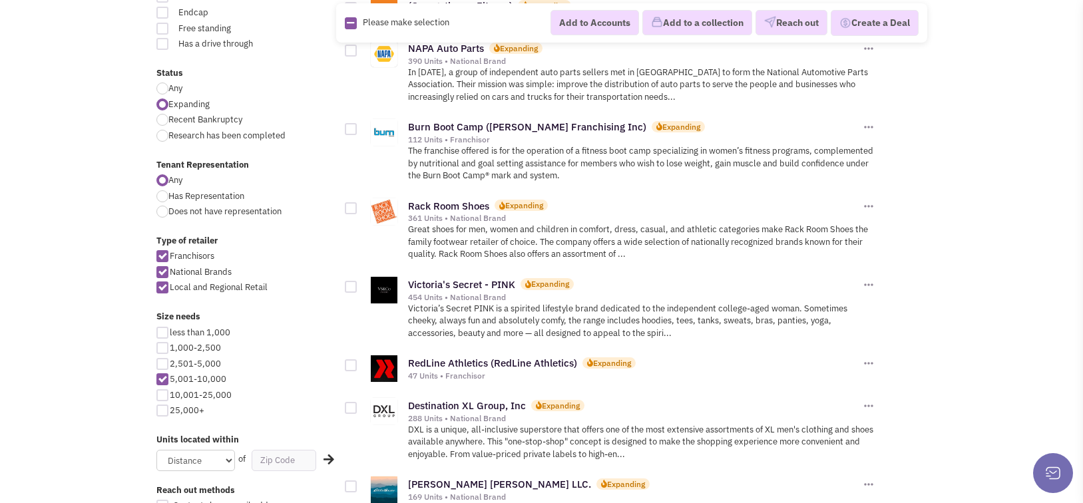
scroll to position [466, 0]
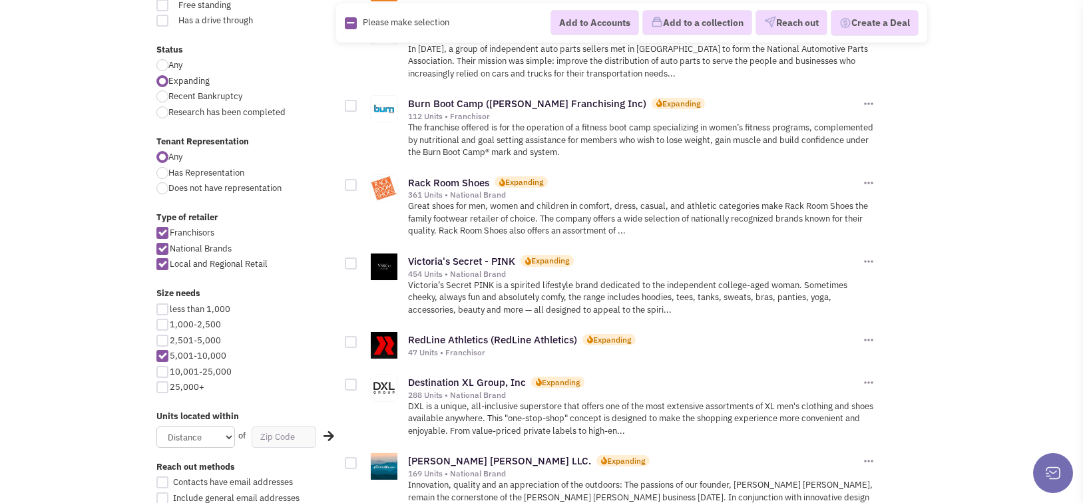
click at [161, 373] on div at bounding box center [162, 372] width 12 height 12
click at [170, 373] on input "10,001-25,000" at bounding box center [174, 373] width 9 height 9
checkbox input "true"
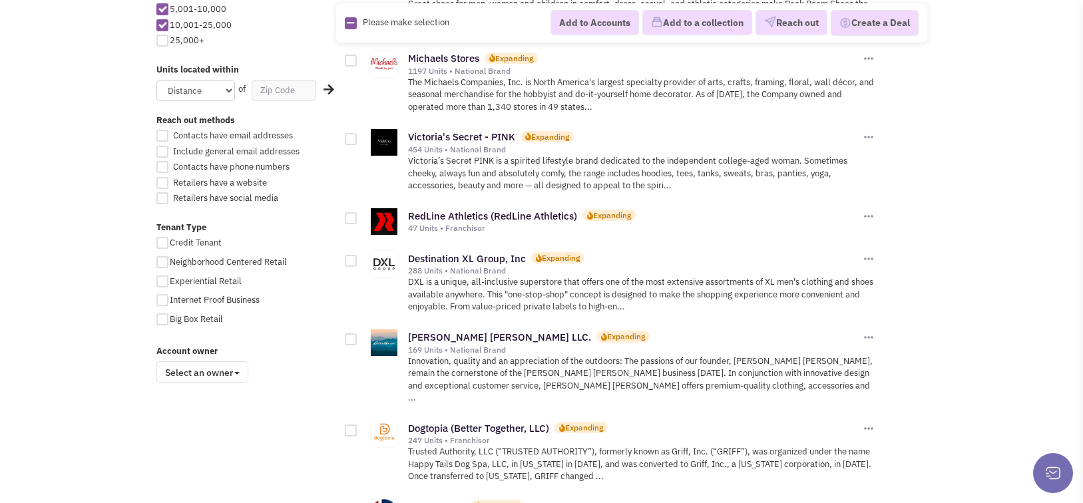
scroll to position [865, 0]
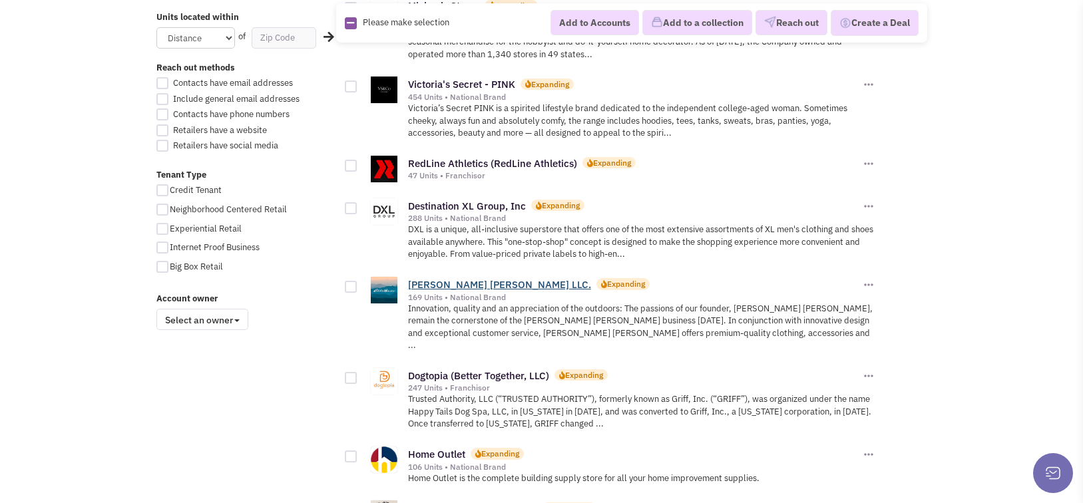
click at [455, 290] on link "[PERSON_NAME] [PERSON_NAME] LLC." at bounding box center [499, 284] width 183 height 13
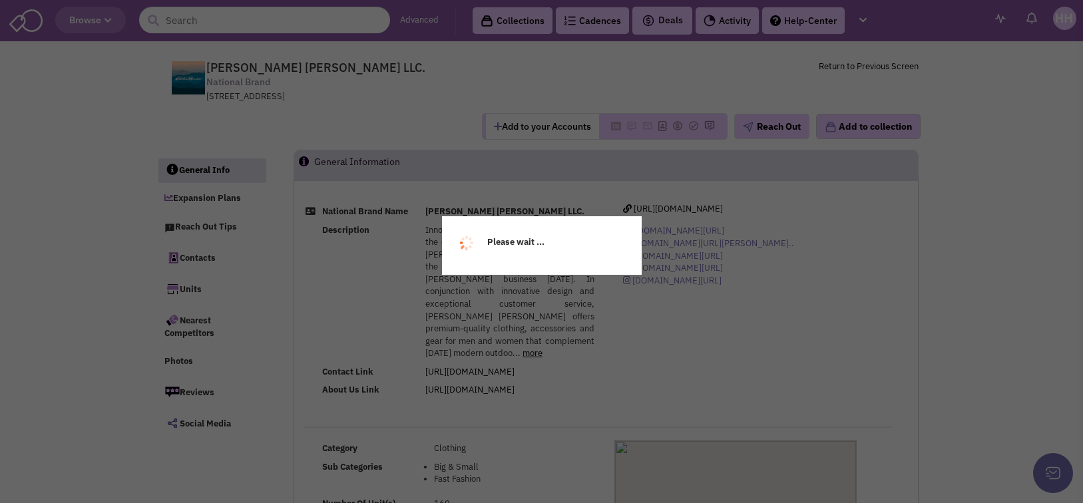
select select
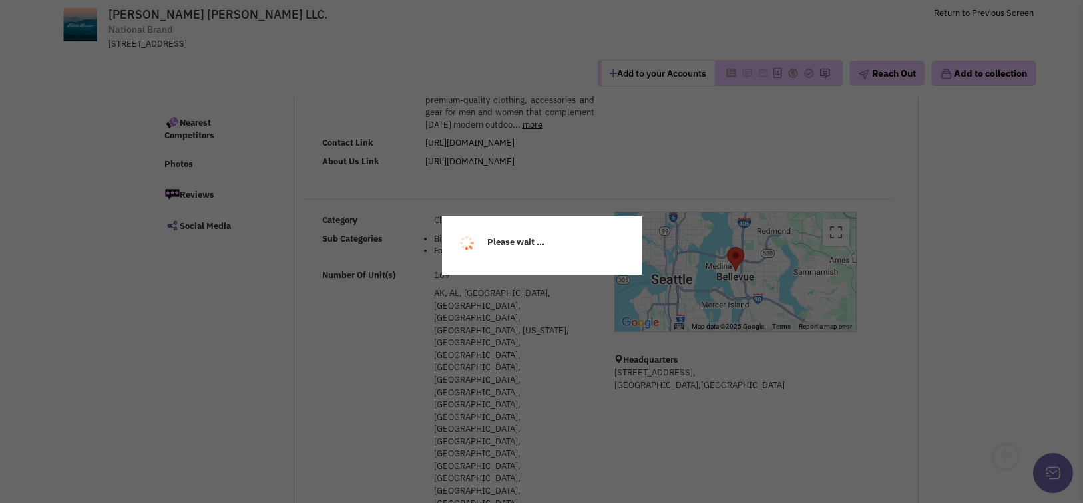
scroll to position [133, 0]
select select
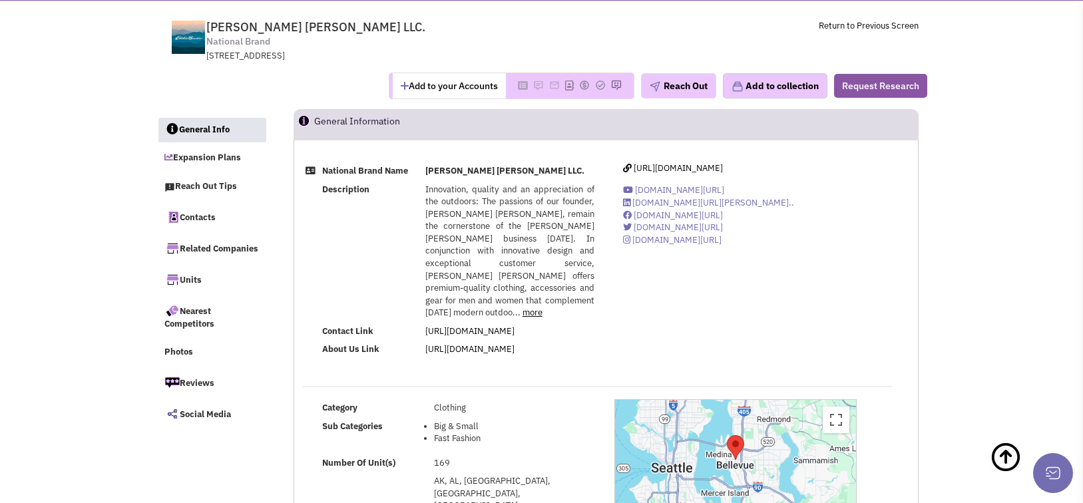
scroll to position [0, 0]
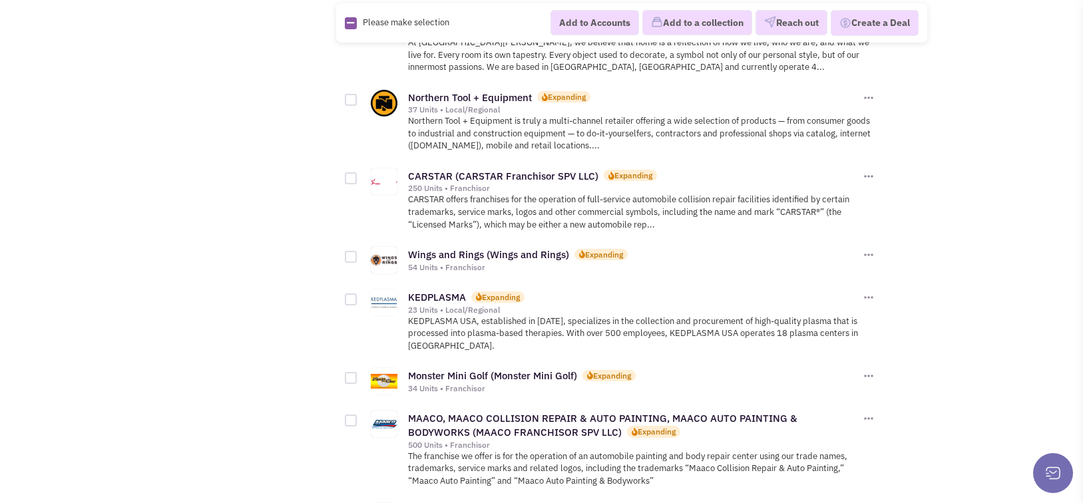
scroll to position [1464, 0]
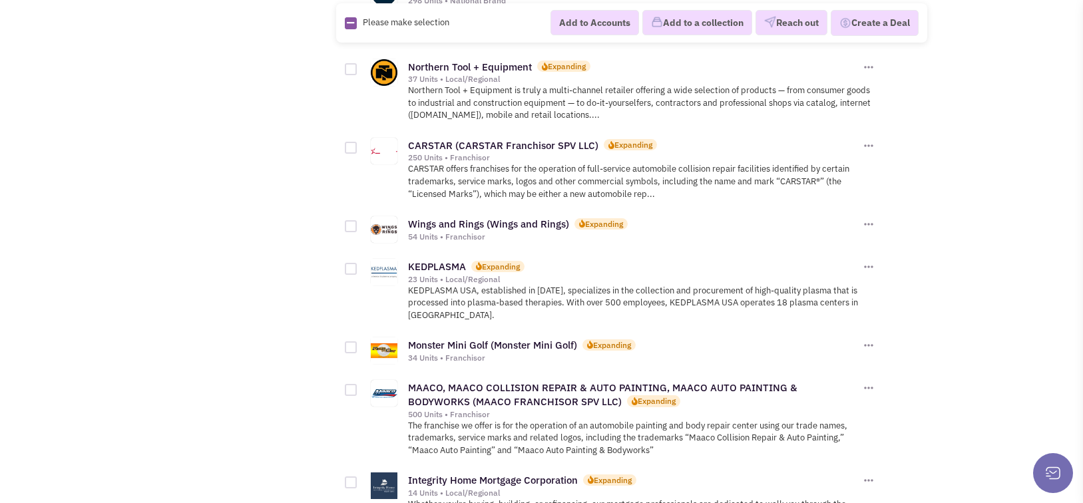
click at [433, 250] on div "KEDPLASMA Expanding 23 Units • Local/Regional" at bounding box center [616, 289] width 517 height 79
click at [438, 260] on link "KEDPLASMA" at bounding box center [437, 266] width 58 height 13
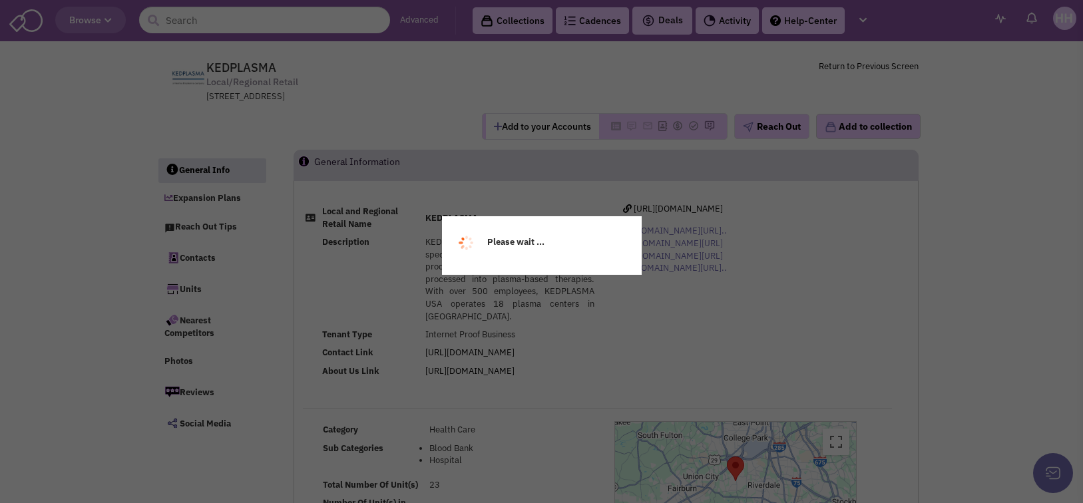
select select
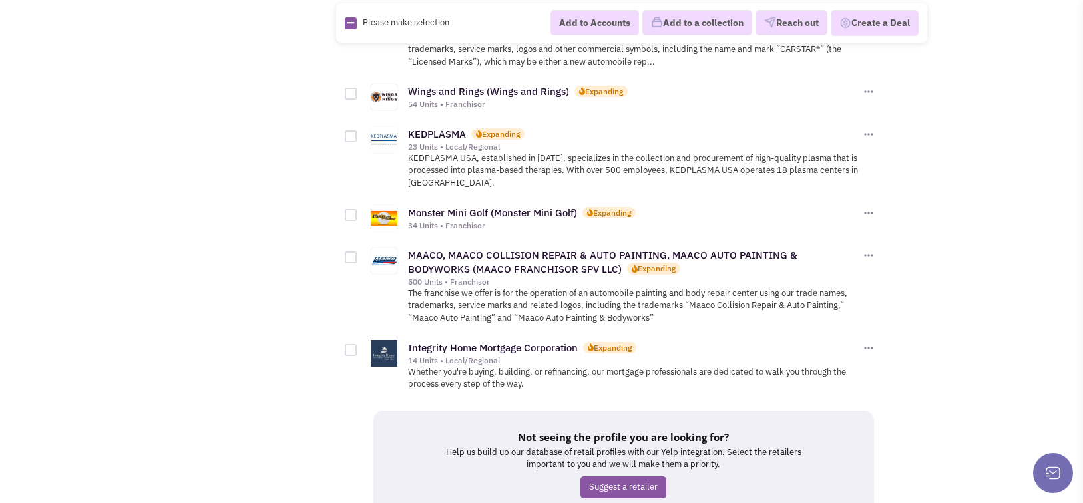
scroll to position [1597, 0]
click at [502, 341] on link "Integrity Home Mortgage Corporation" at bounding box center [493, 347] width 170 height 13
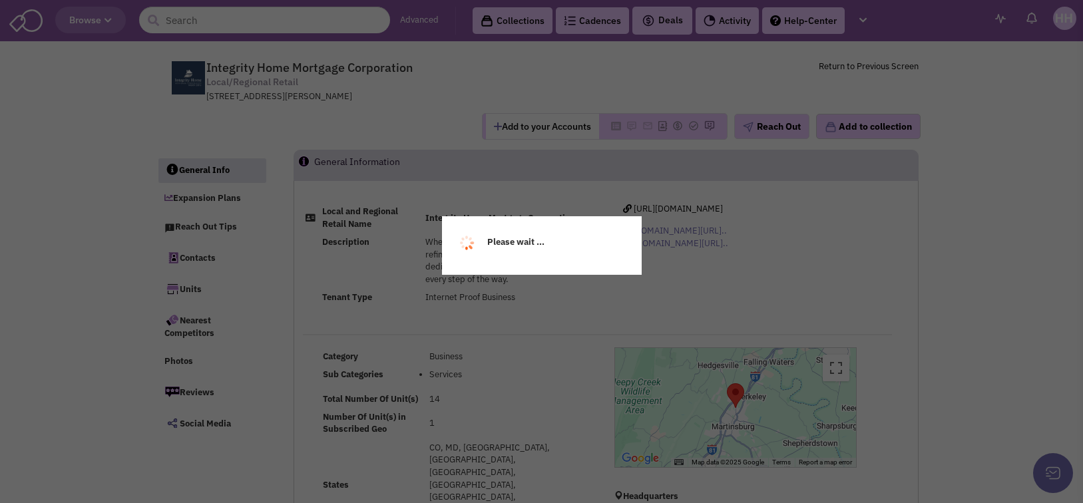
select select
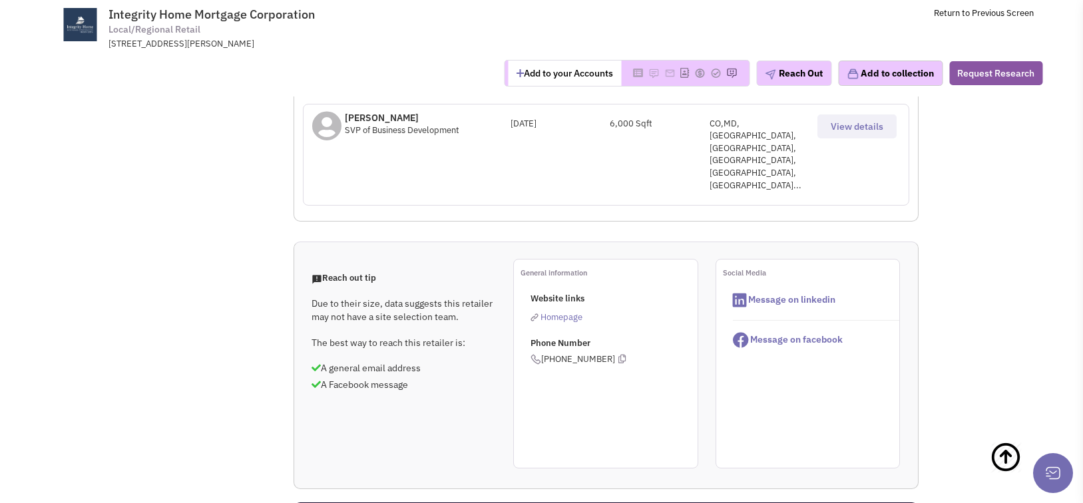
scroll to position [333, 0]
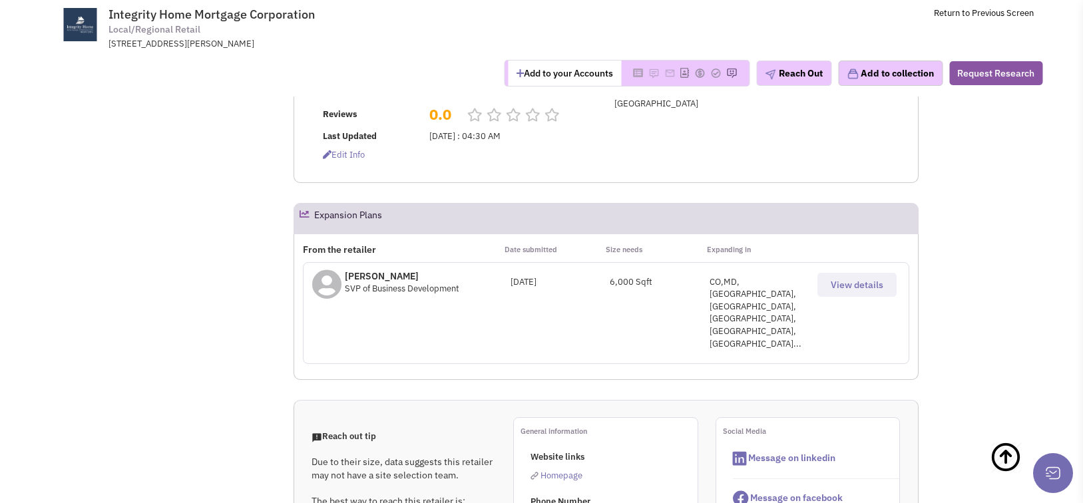
click at [841, 279] on span "View details" at bounding box center [857, 285] width 53 height 12
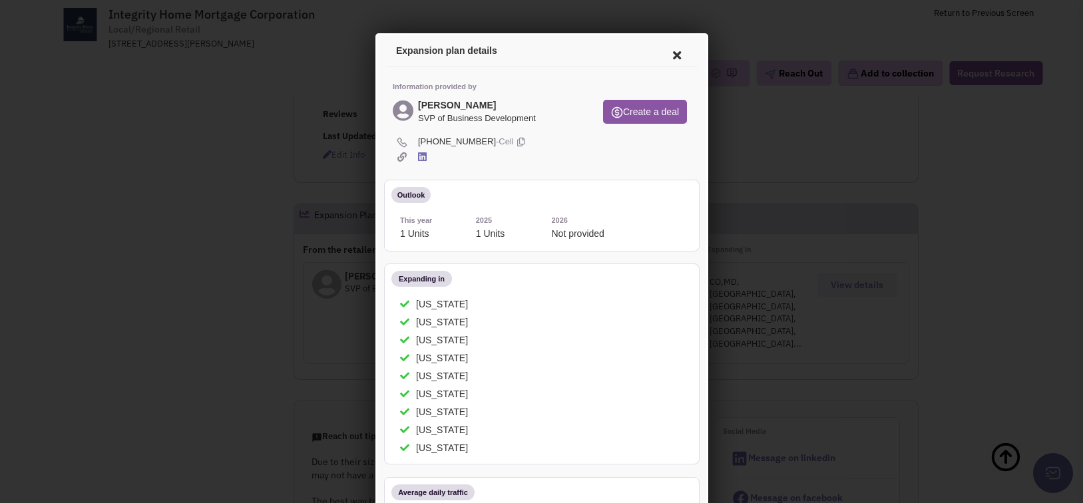
scroll to position [67, 0]
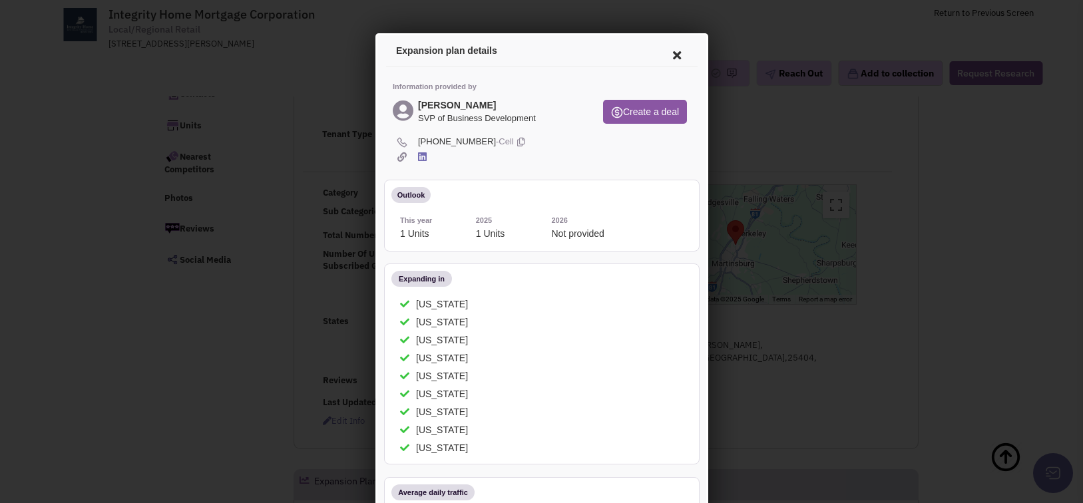
click at [674, 46] on icon at bounding box center [674, 53] width 28 height 32
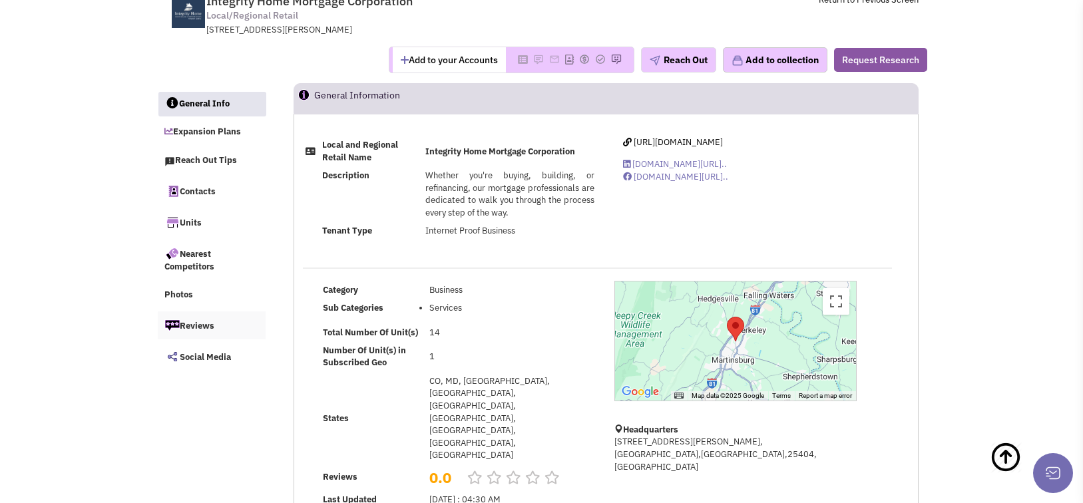
scroll to position [0, 0]
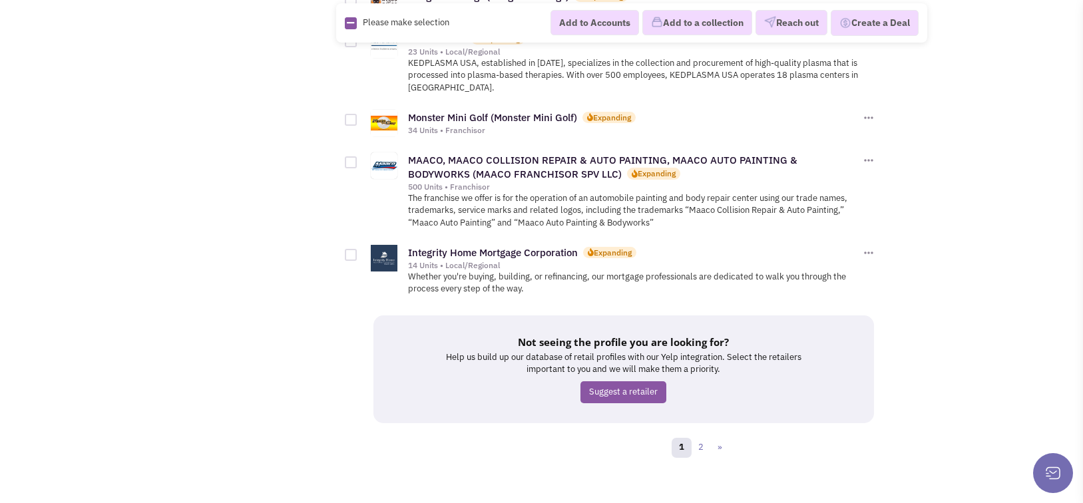
scroll to position [1694, 0]
click at [705, 436] on link "2" at bounding box center [701, 446] width 20 height 20
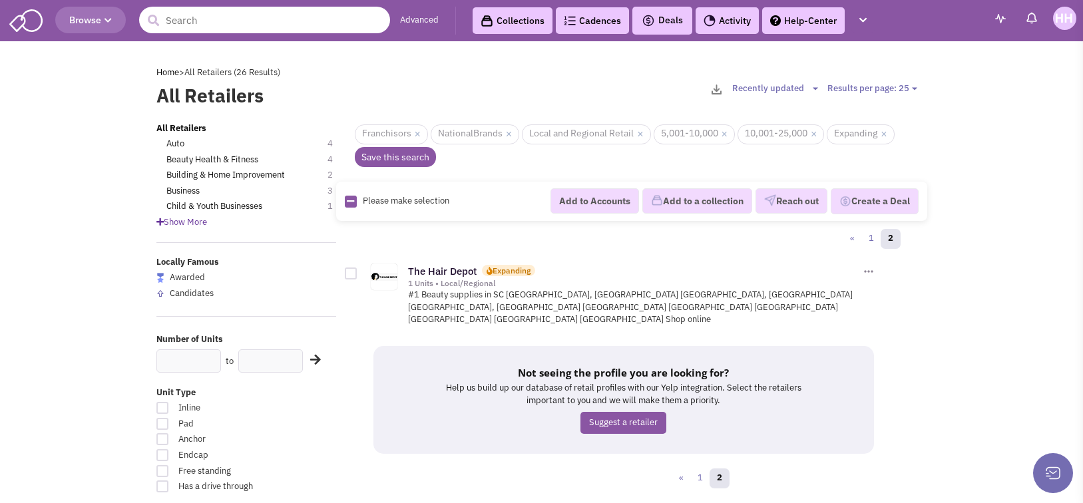
click at [226, 31] on input "text" at bounding box center [264, 20] width 251 height 27
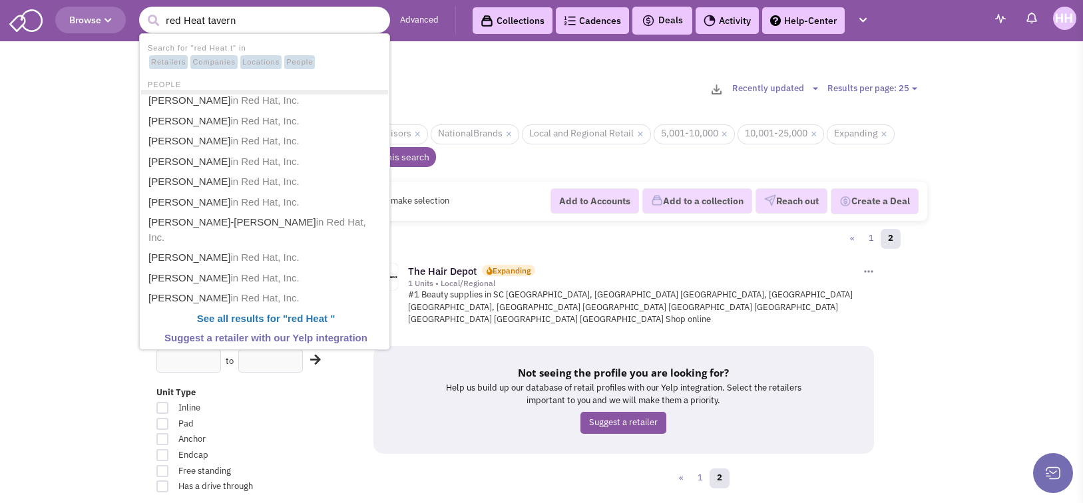
type input "red Heat tavern"
click at [143, 11] on button "submit" at bounding box center [153, 21] width 20 height 20
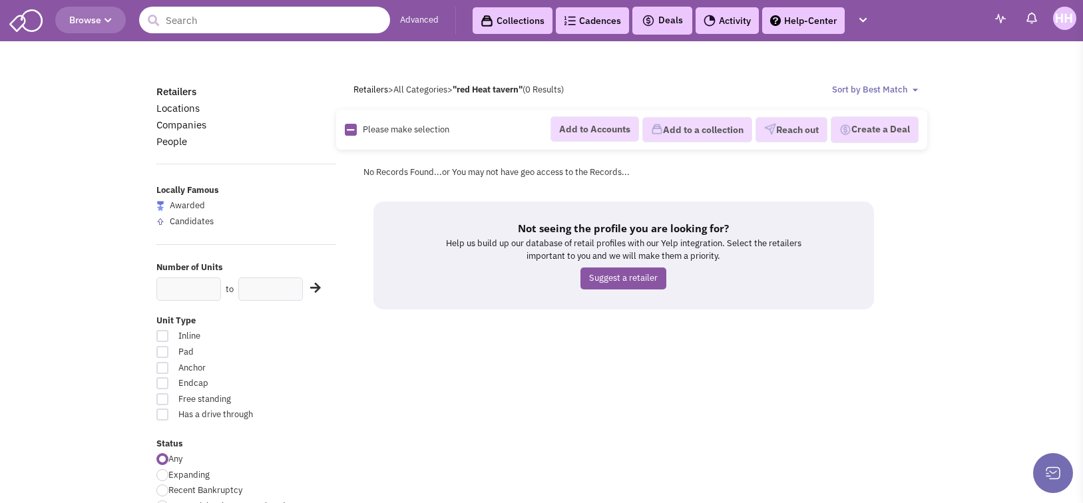
click at [214, 22] on input "text" at bounding box center [264, 20] width 251 height 27
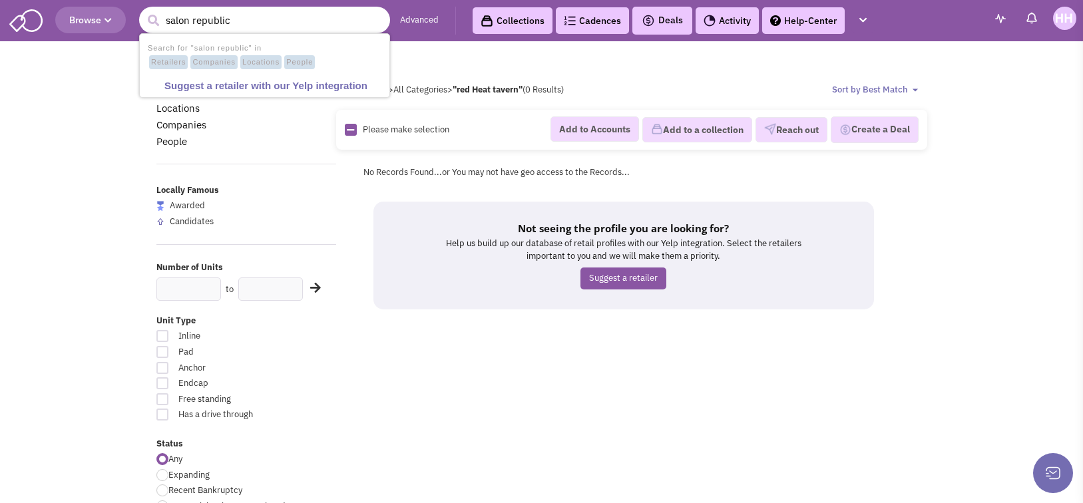
type input "salon republic"
click at [143, 11] on button "submit" at bounding box center [153, 21] width 20 height 20
